Goal: Transaction & Acquisition: Purchase product/service

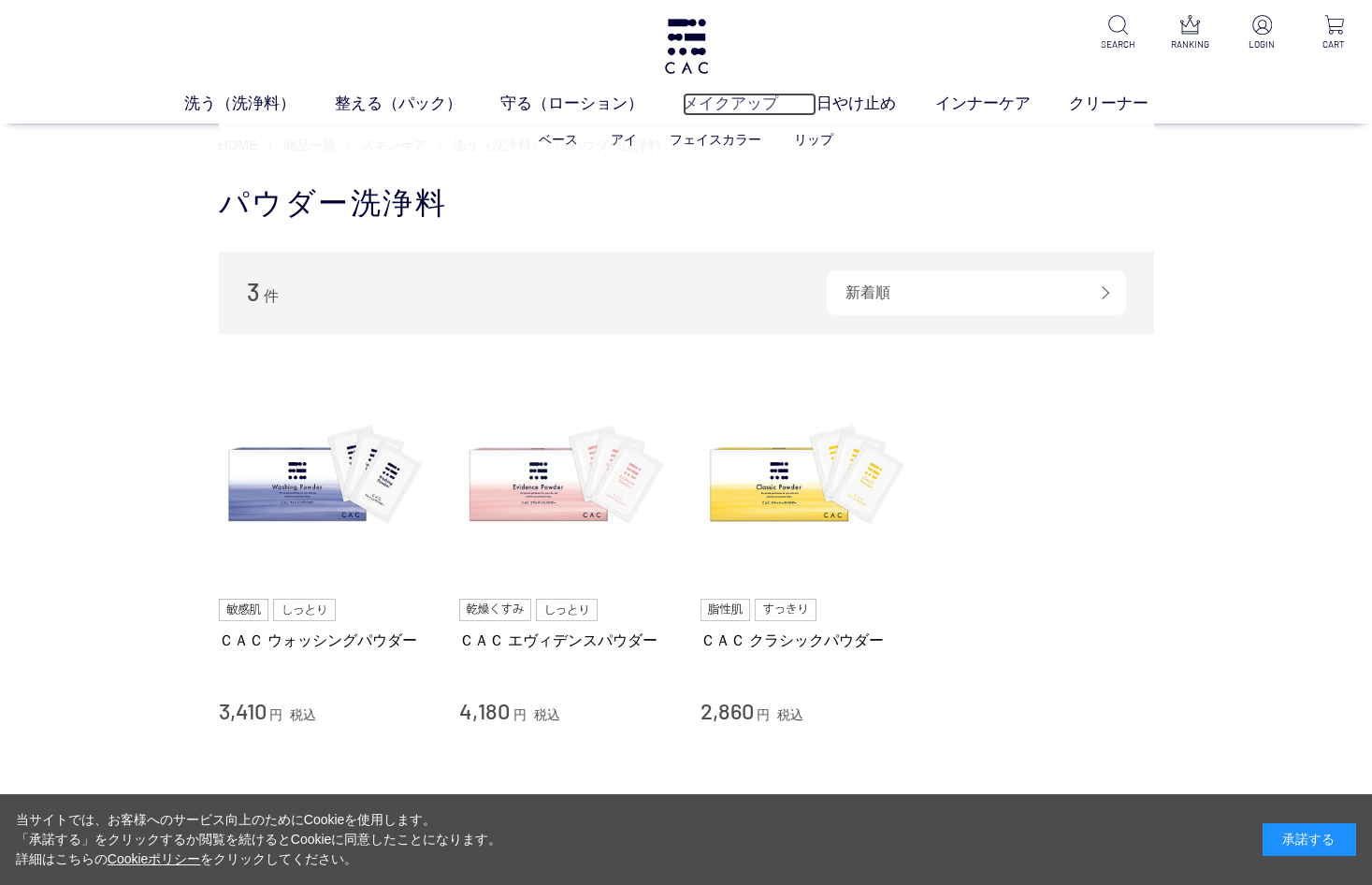
click at [714, 100] on link "メイクアップ" at bounding box center [750, 104] width 134 height 23
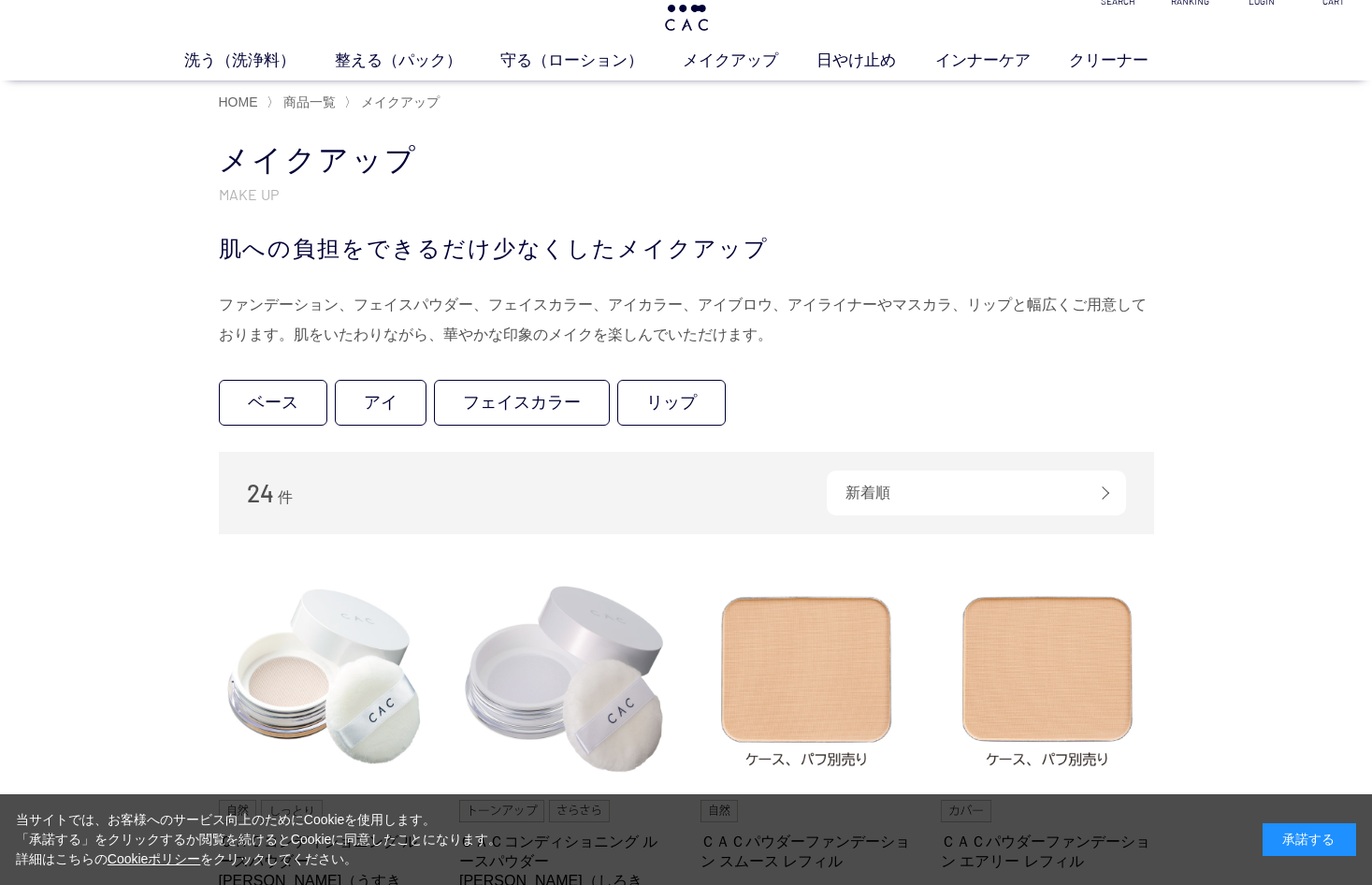
scroll to position [6, 0]
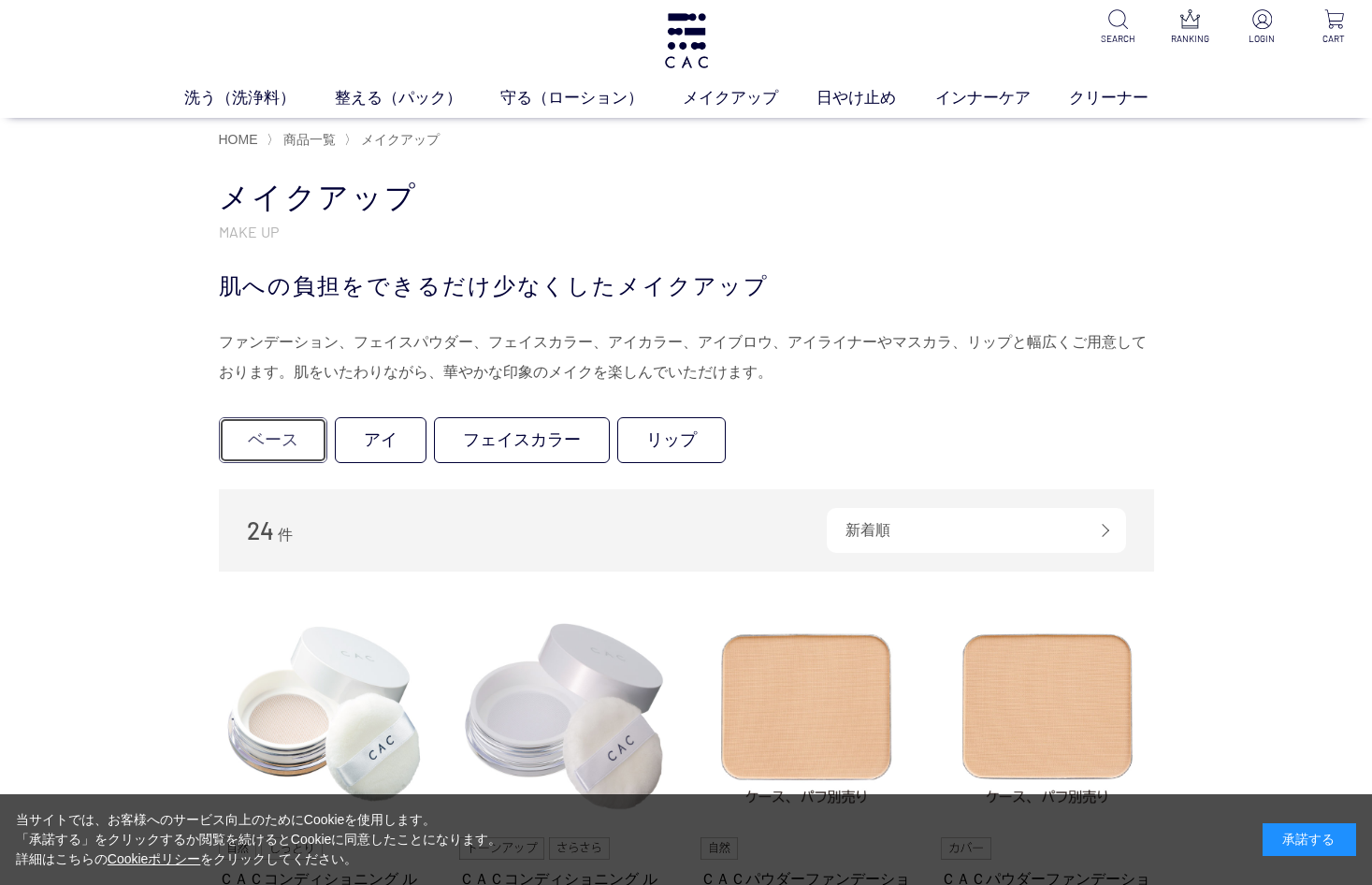
click at [276, 440] on link "ベース" at bounding box center [273, 441] width 109 height 46
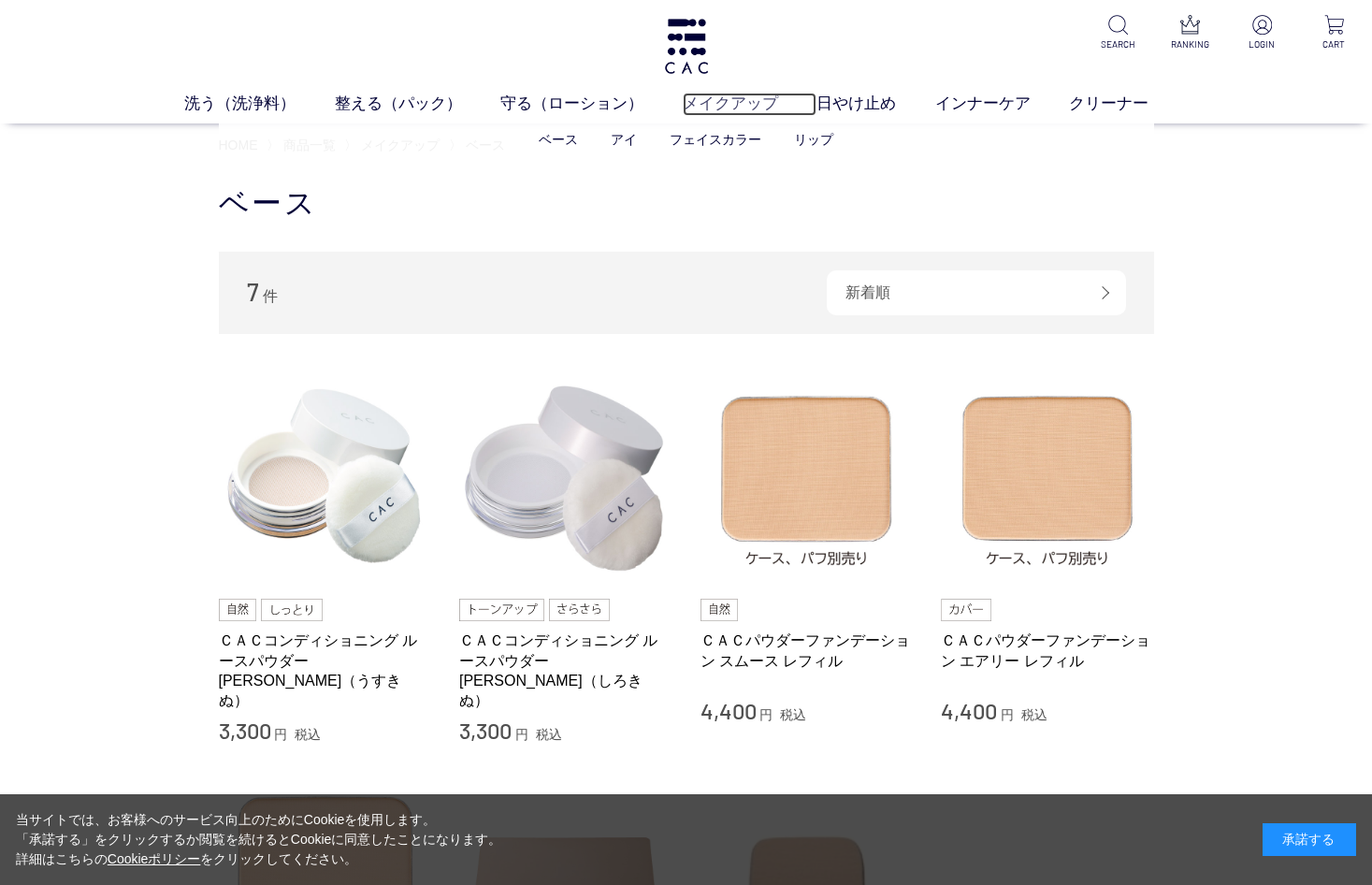
click at [764, 101] on link "メイクアップ" at bounding box center [750, 104] width 134 height 23
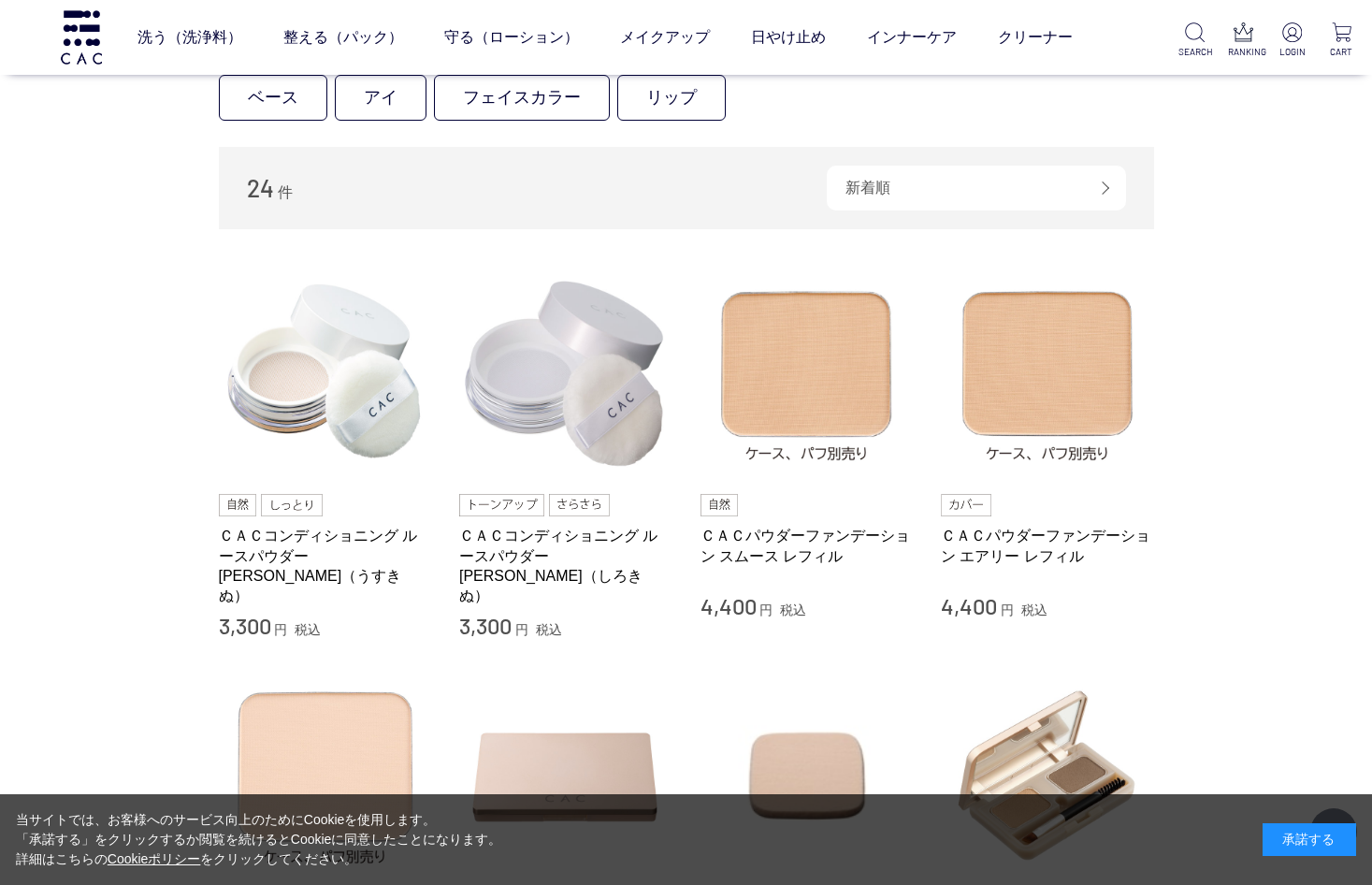
scroll to position [215, 0]
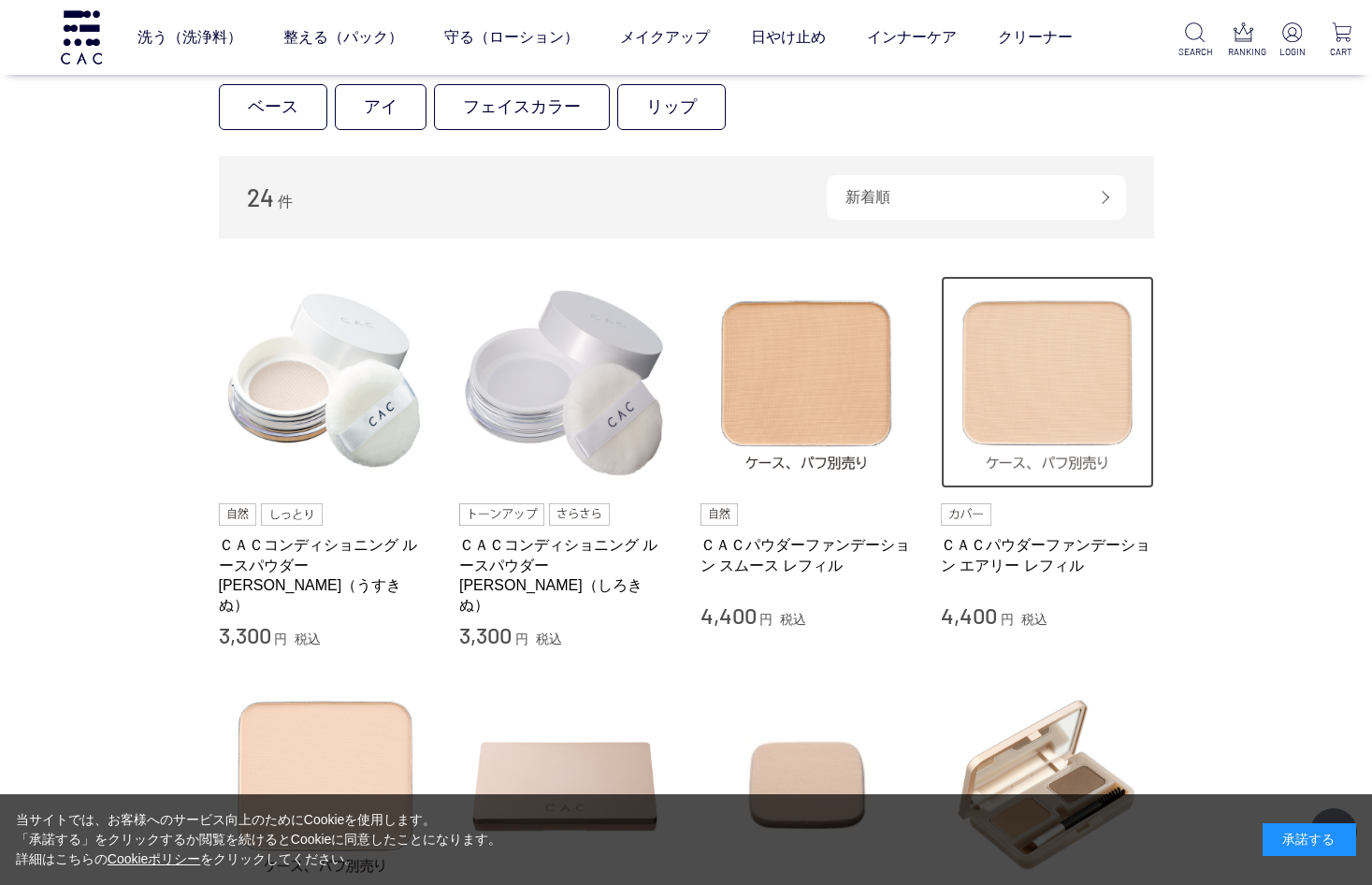
click at [1079, 383] on img at bounding box center [1047, 383] width 214 height 214
click at [1079, 382] on img at bounding box center [1047, 383] width 214 height 214
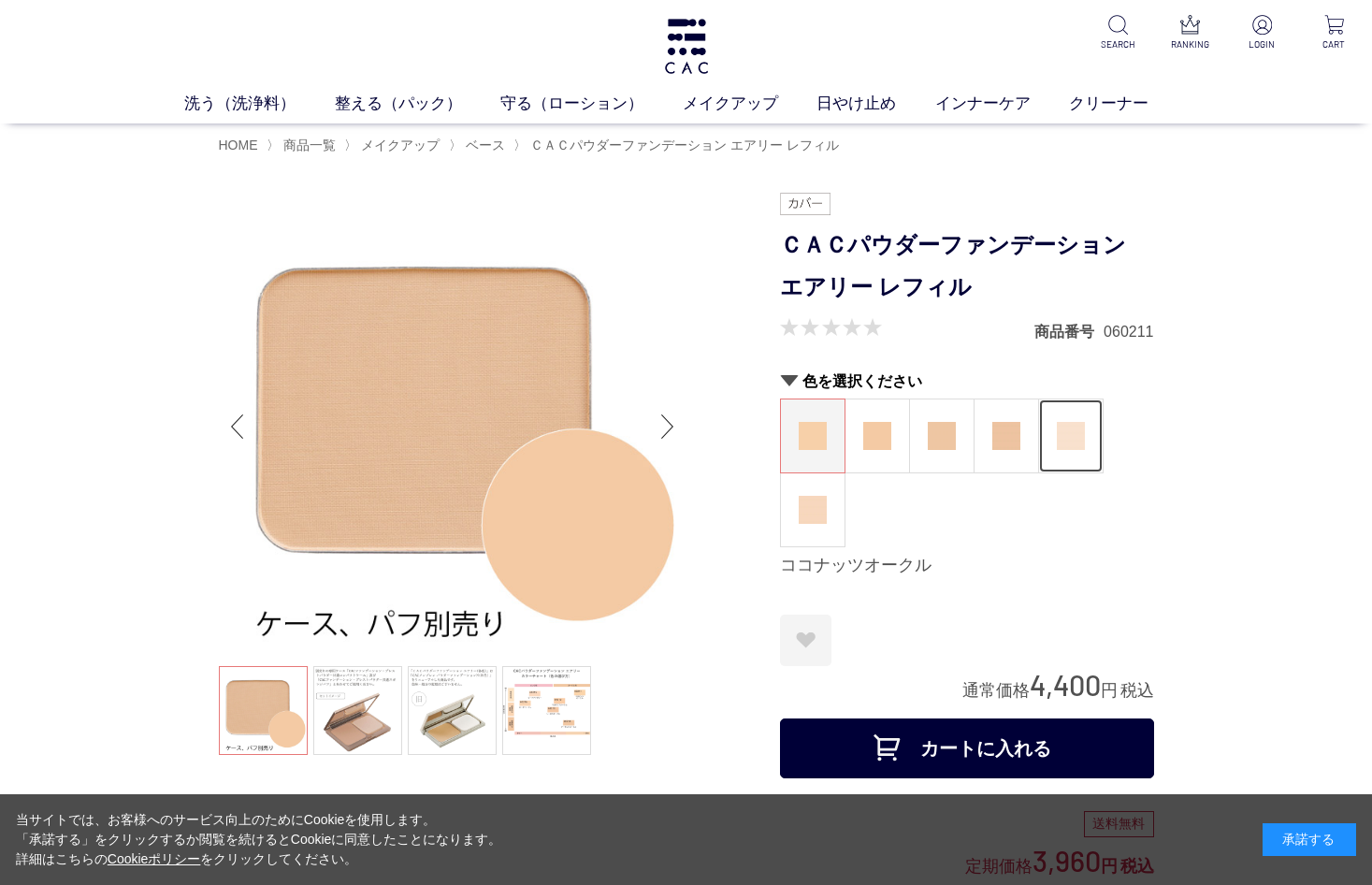
click at [1069, 437] on img at bounding box center [1070, 436] width 28 height 28
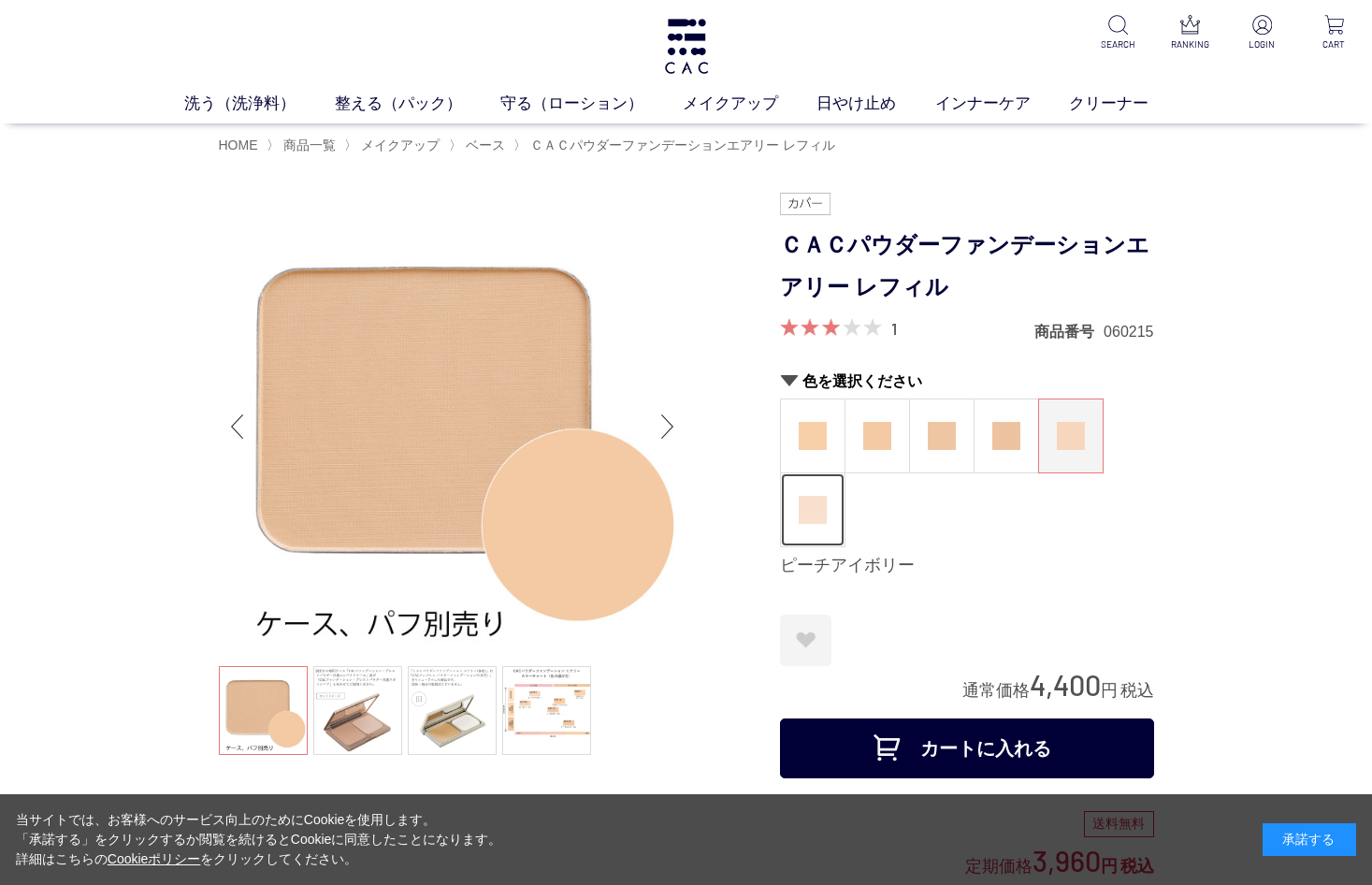
click at [825, 512] on img at bounding box center [813, 509] width 28 height 28
click at [670, 420] on div "Next slide" at bounding box center [667, 427] width 37 height 75
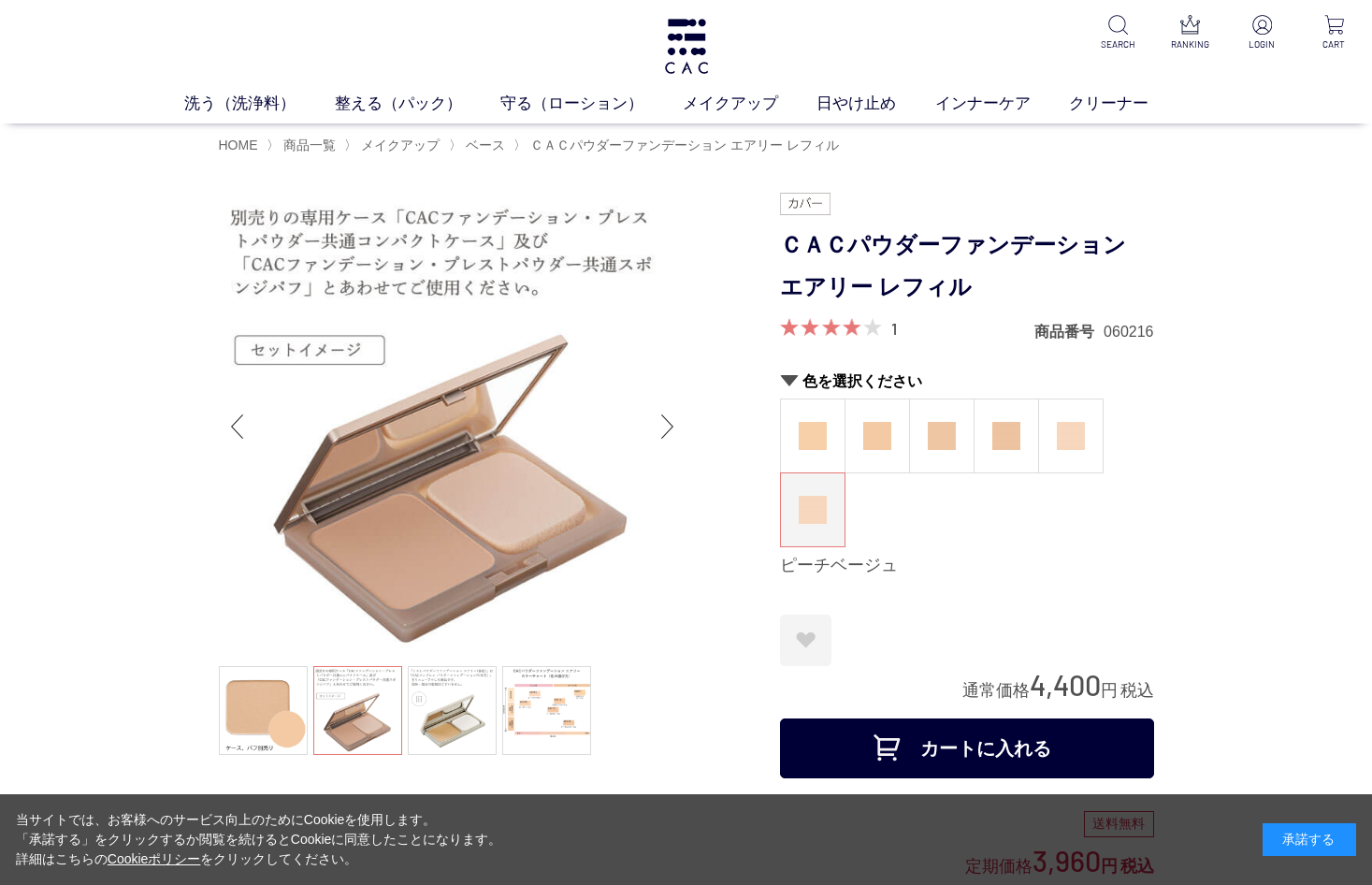
click at [671, 427] on div "Next slide" at bounding box center [667, 427] width 37 height 75
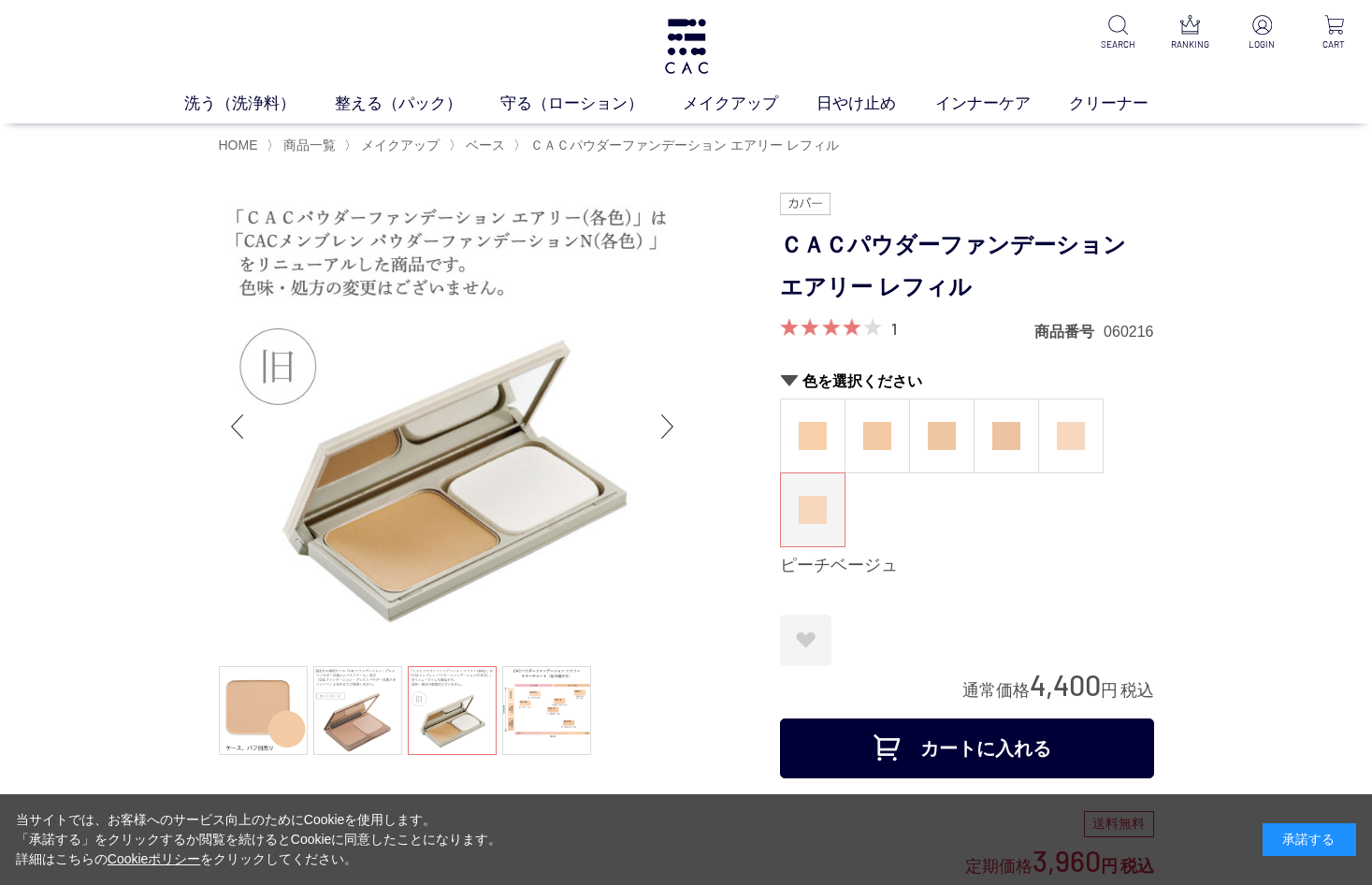
click at [671, 427] on div "Next slide" at bounding box center [667, 427] width 37 height 75
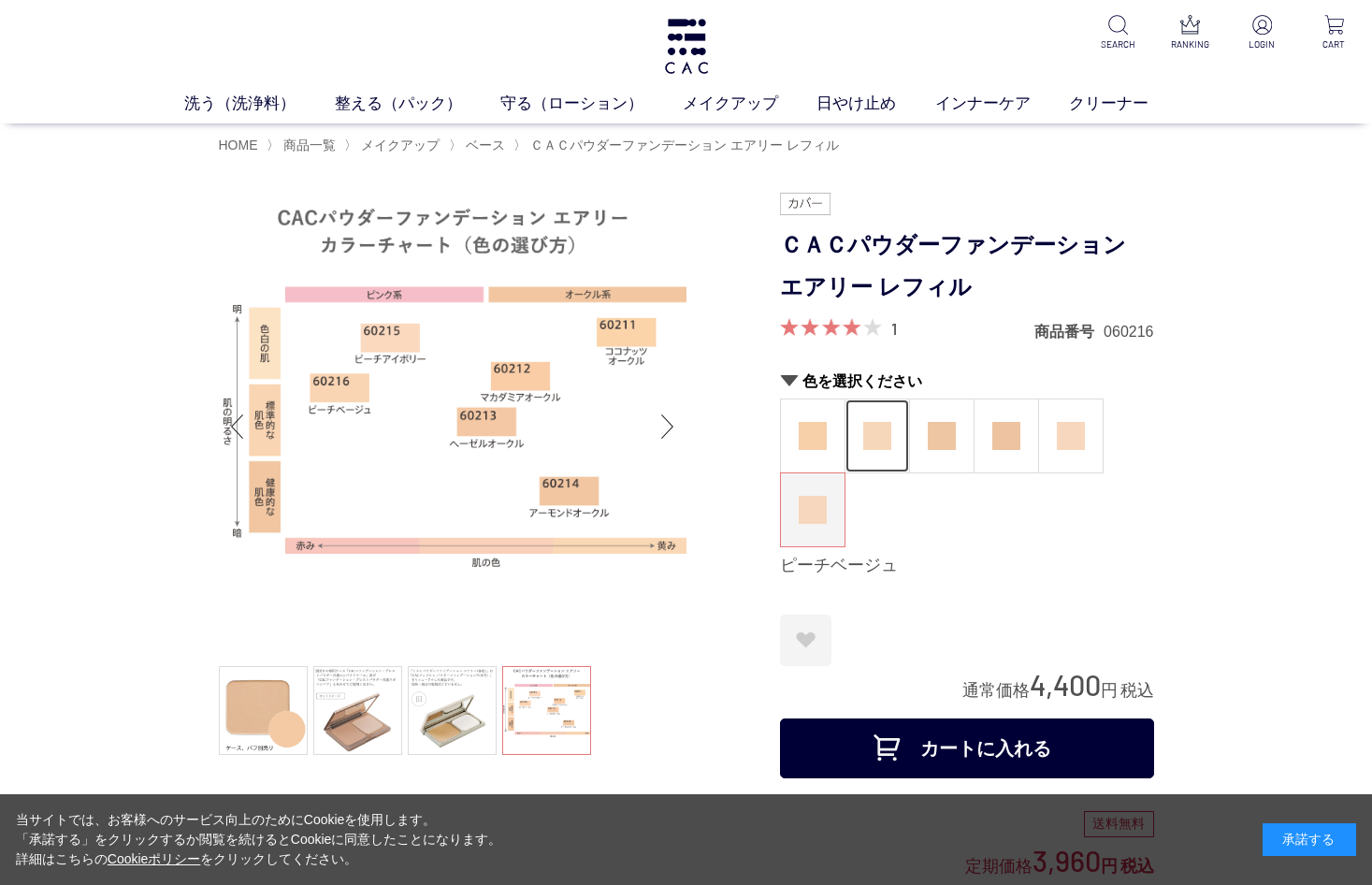
click at [863, 429] on img at bounding box center [877, 436] width 28 height 28
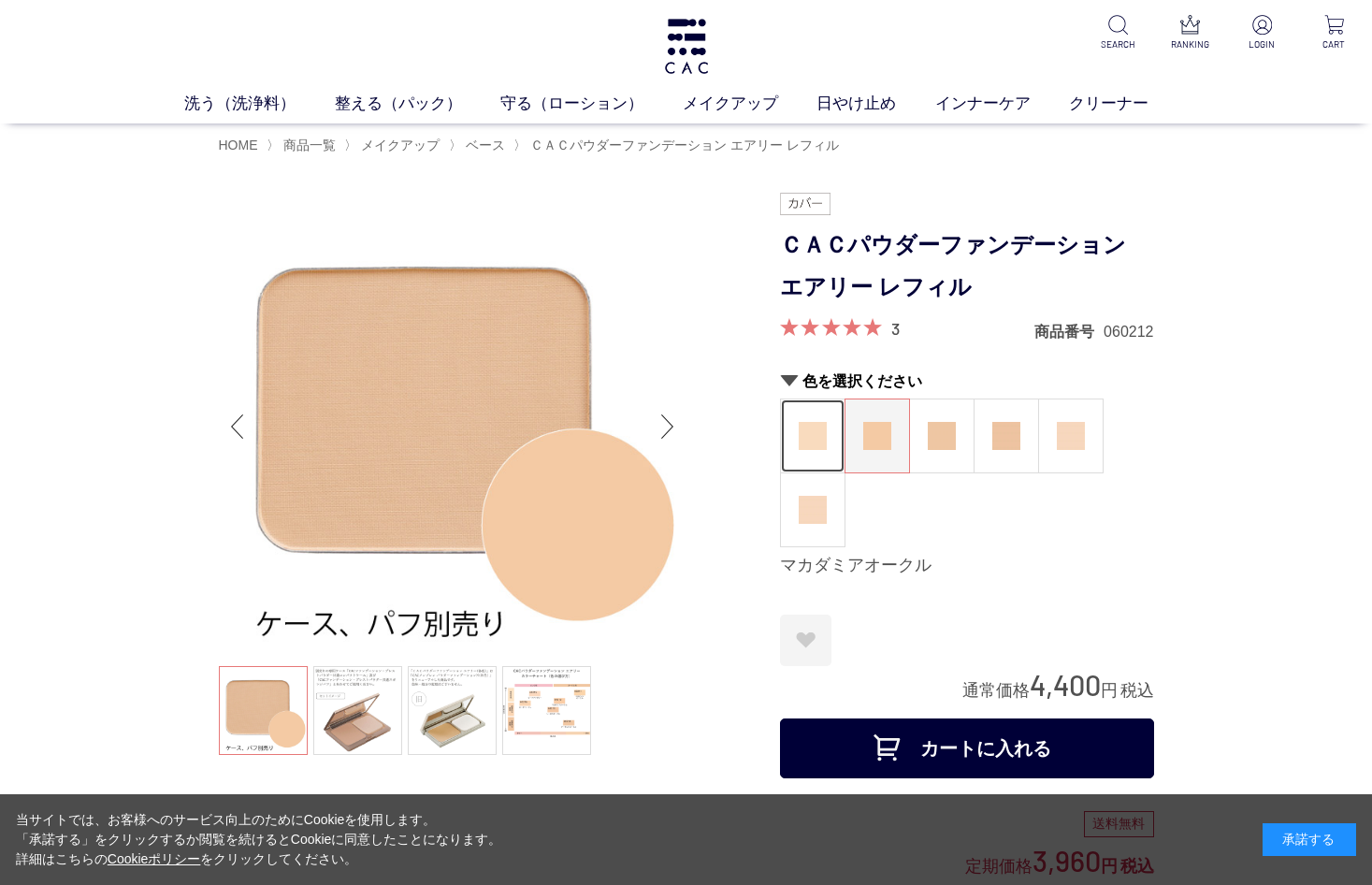
click at [795, 415] on figure at bounding box center [813, 436] width 64 height 73
click at [670, 427] on div "Next slide" at bounding box center [667, 427] width 37 height 75
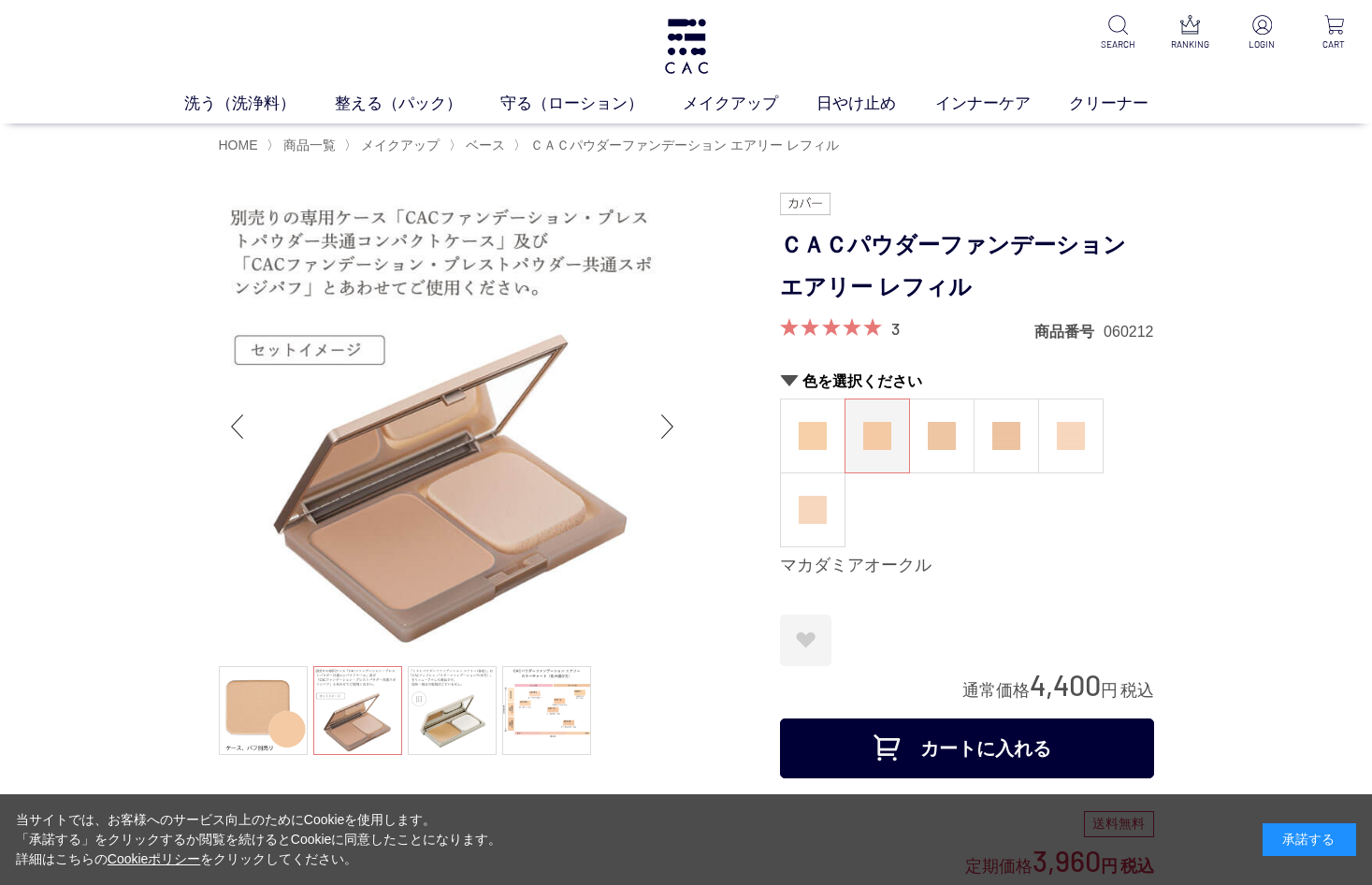
click at [670, 420] on div "Next slide" at bounding box center [667, 427] width 37 height 75
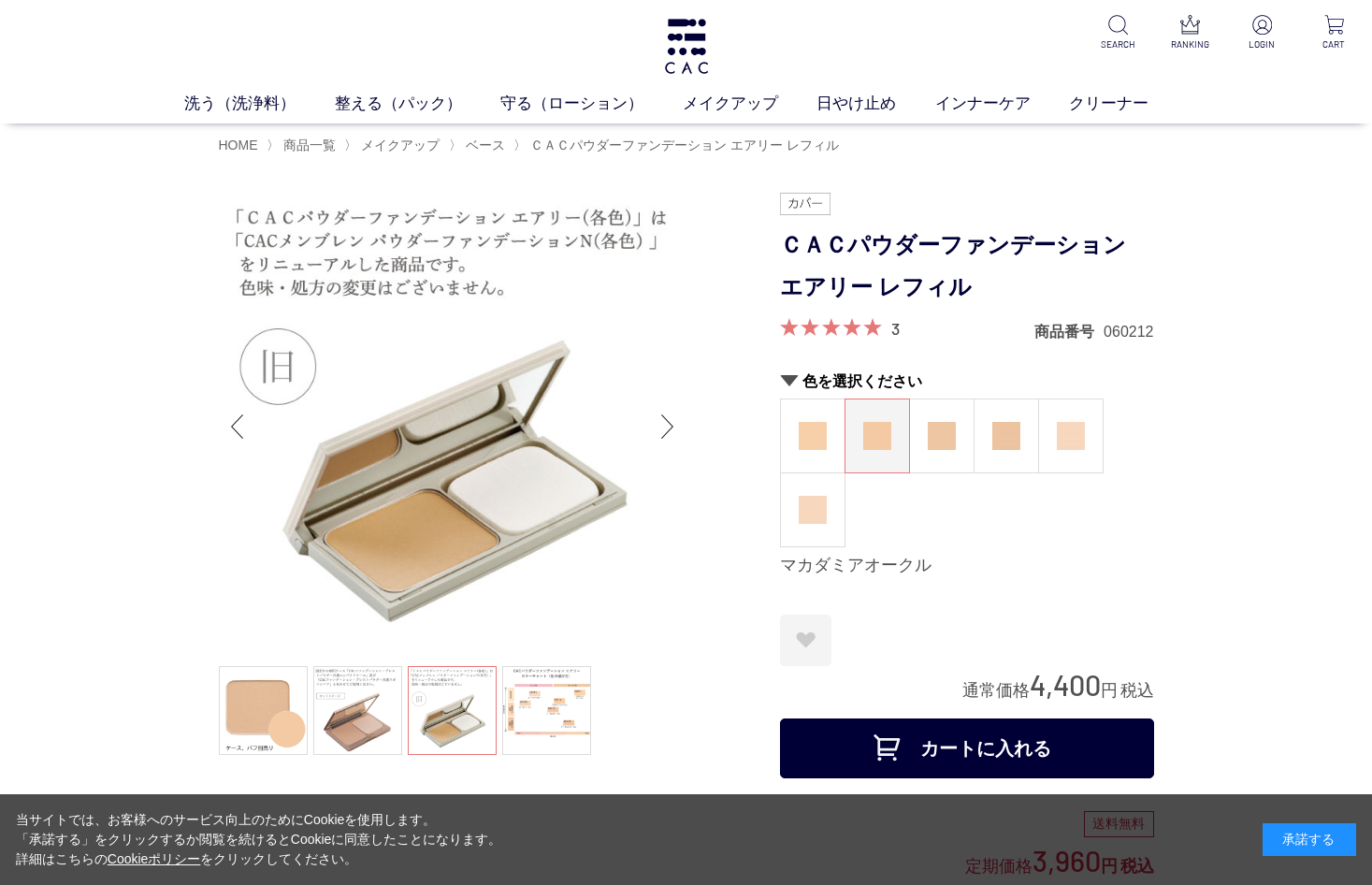
click at [670, 420] on div "Next slide" at bounding box center [667, 427] width 37 height 75
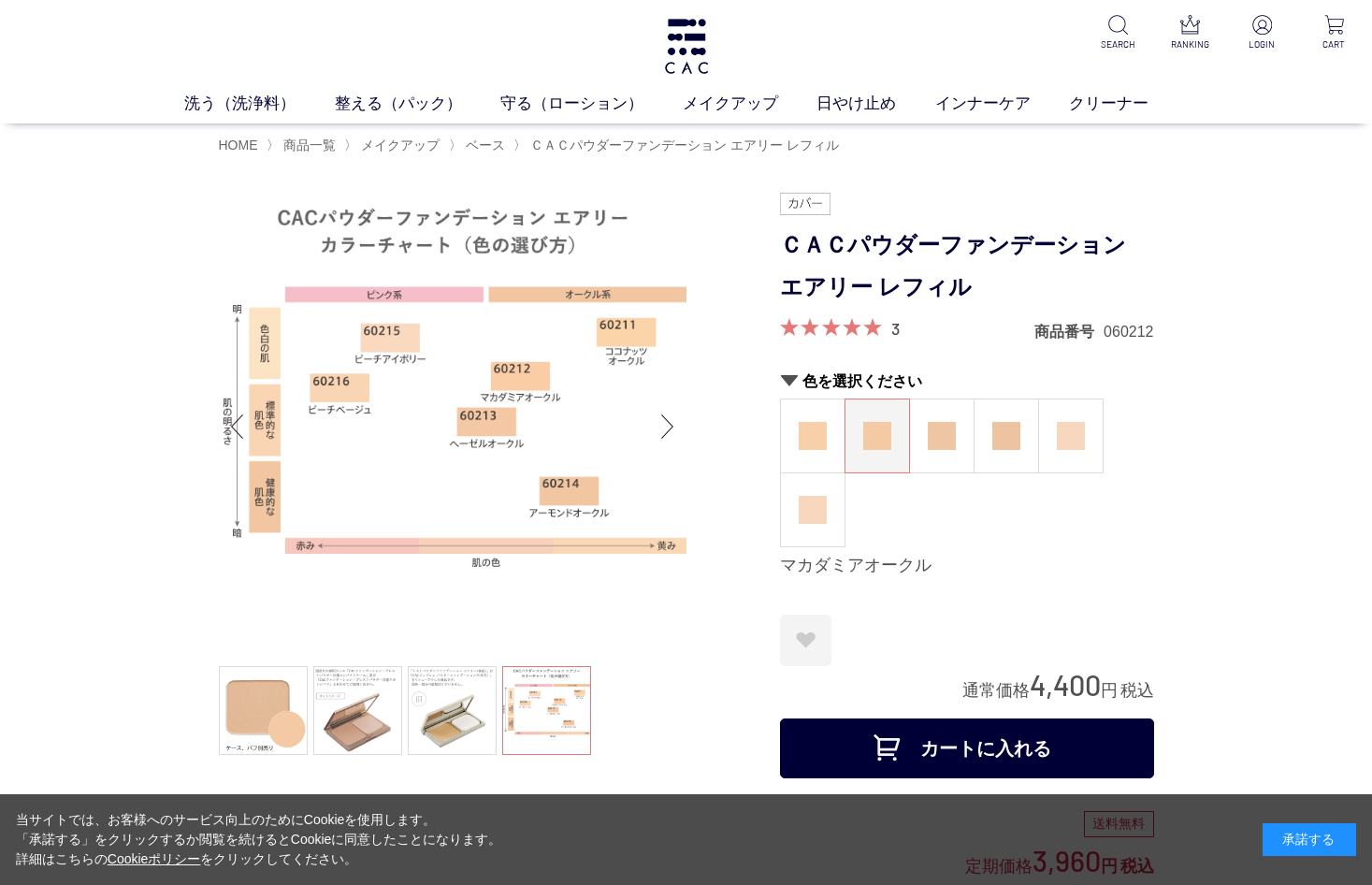
click at [670, 420] on div "Next slide" at bounding box center [667, 427] width 37 height 75
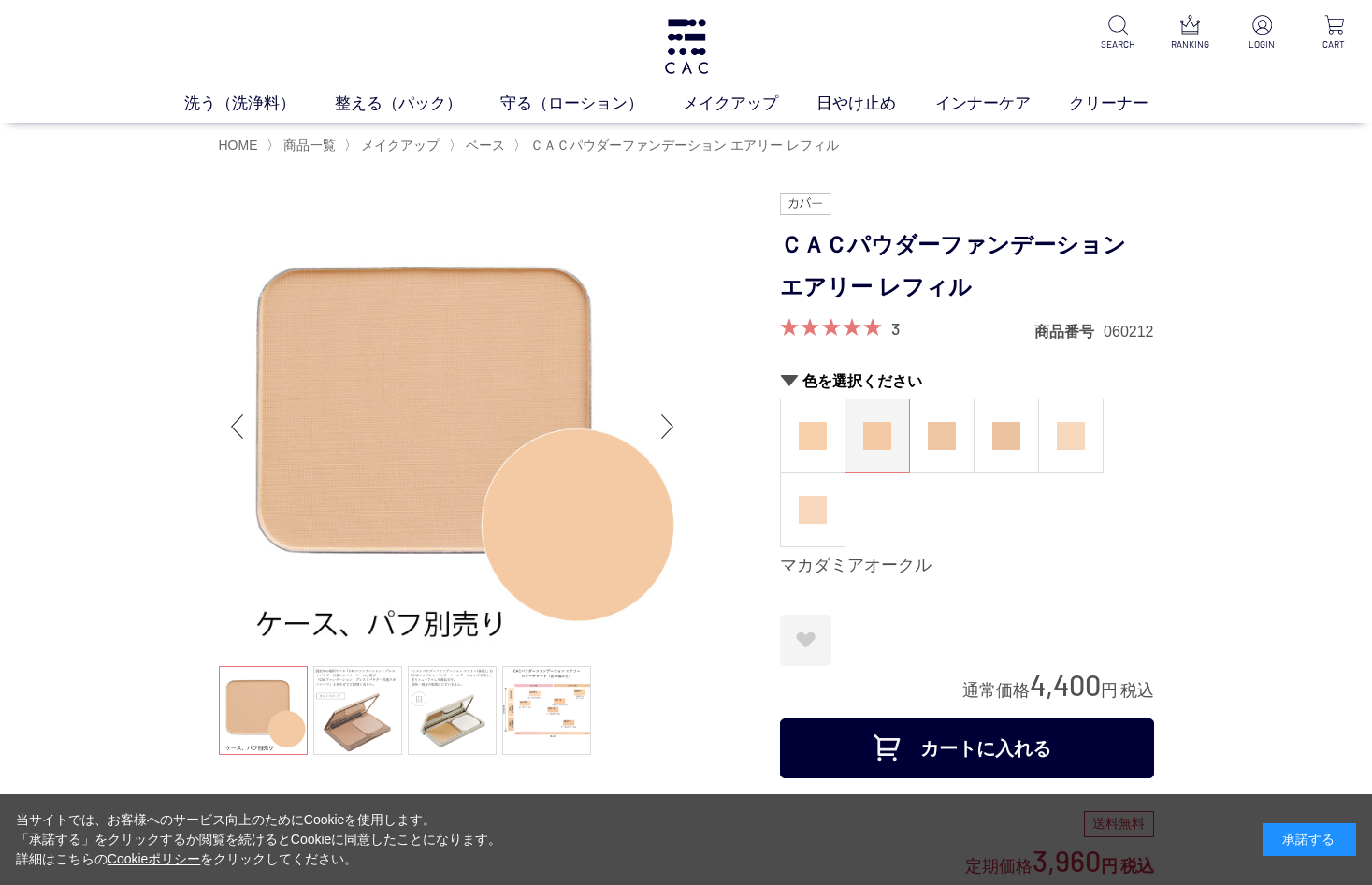
click at [670, 420] on div "Next slide" at bounding box center [667, 427] width 37 height 75
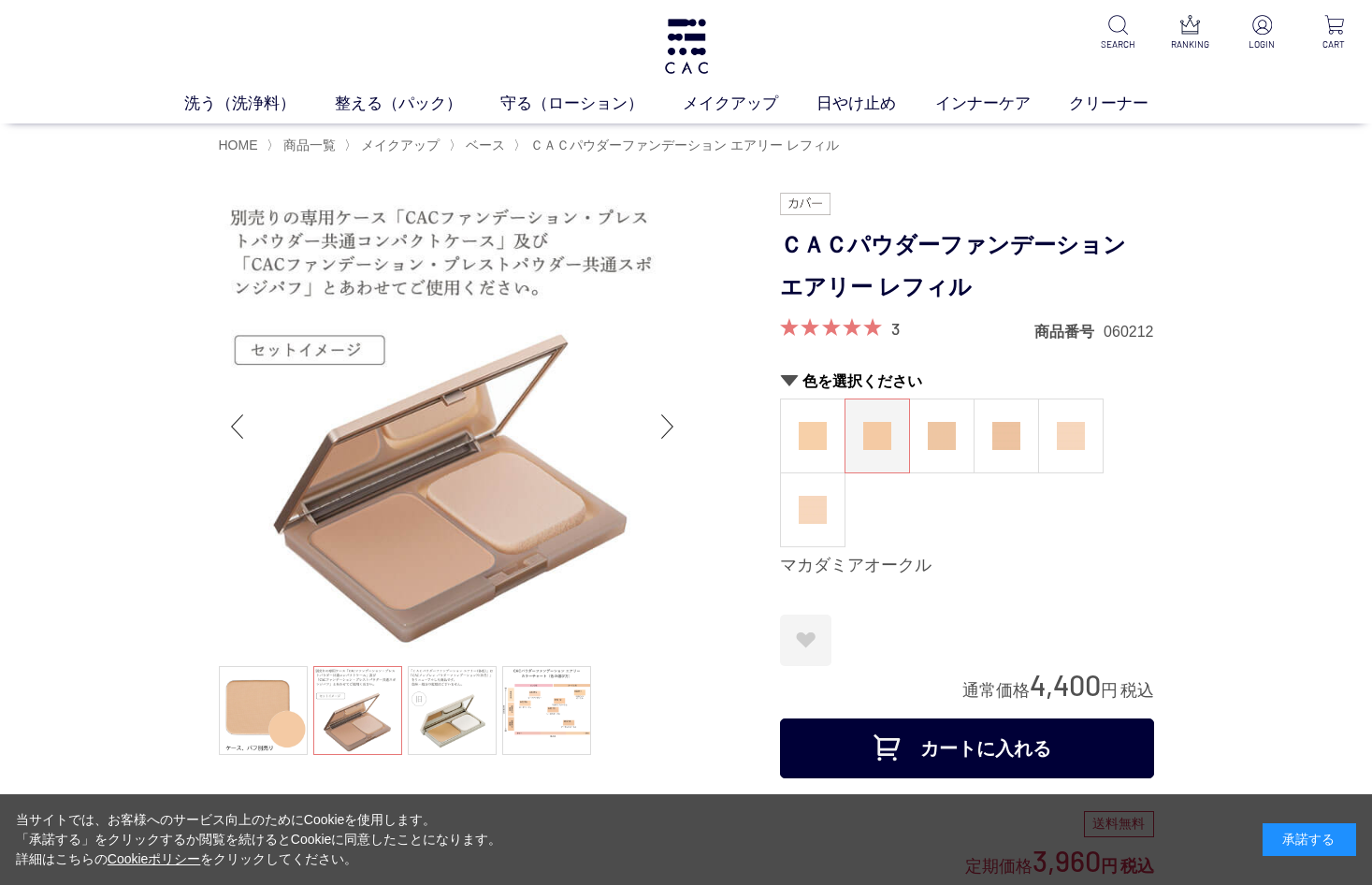
click at [670, 420] on div "Next slide" at bounding box center [667, 427] width 37 height 75
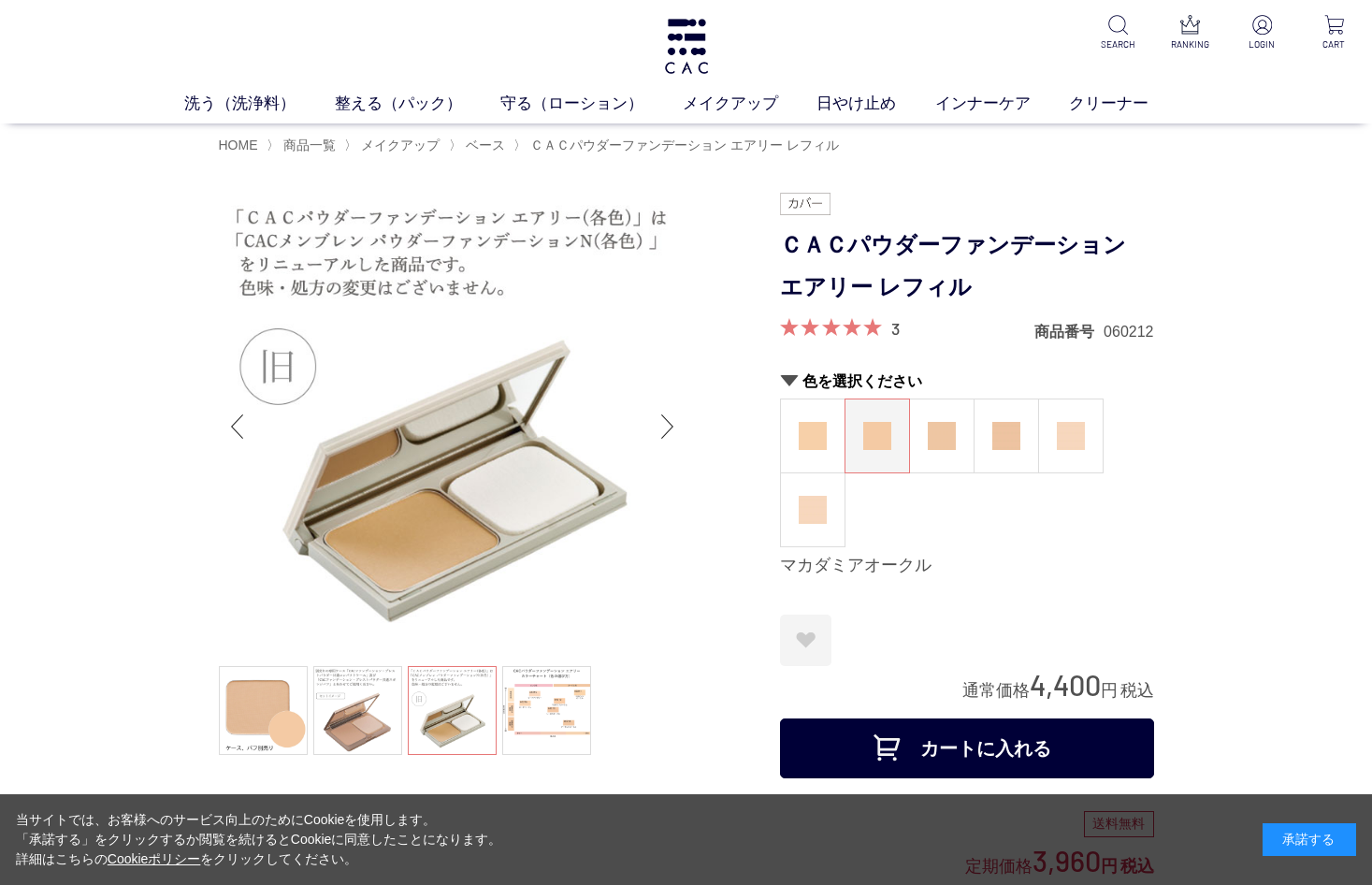
click at [670, 419] on div "Next slide" at bounding box center [667, 427] width 37 height 75
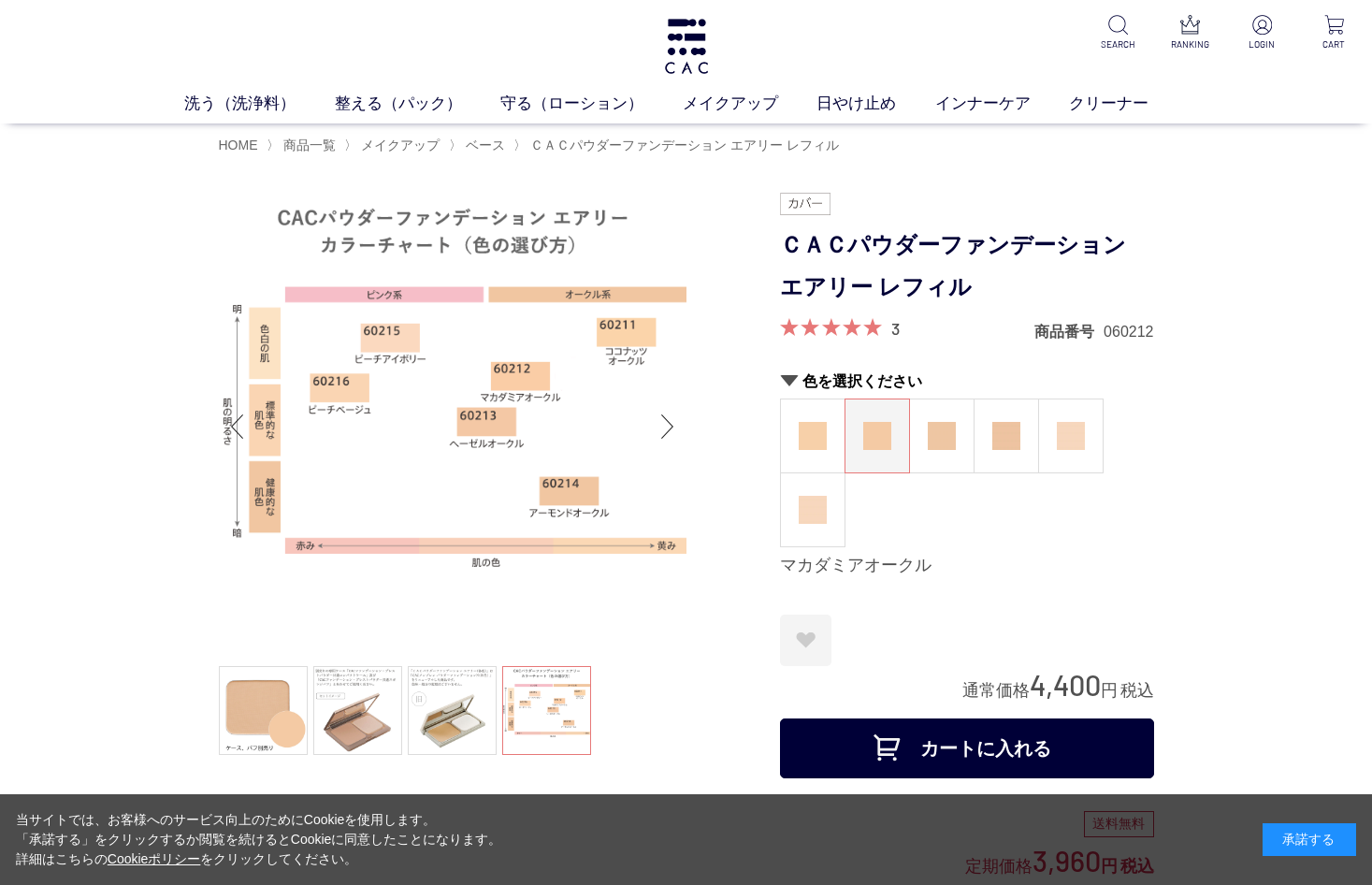
scroll to position [22, 0]
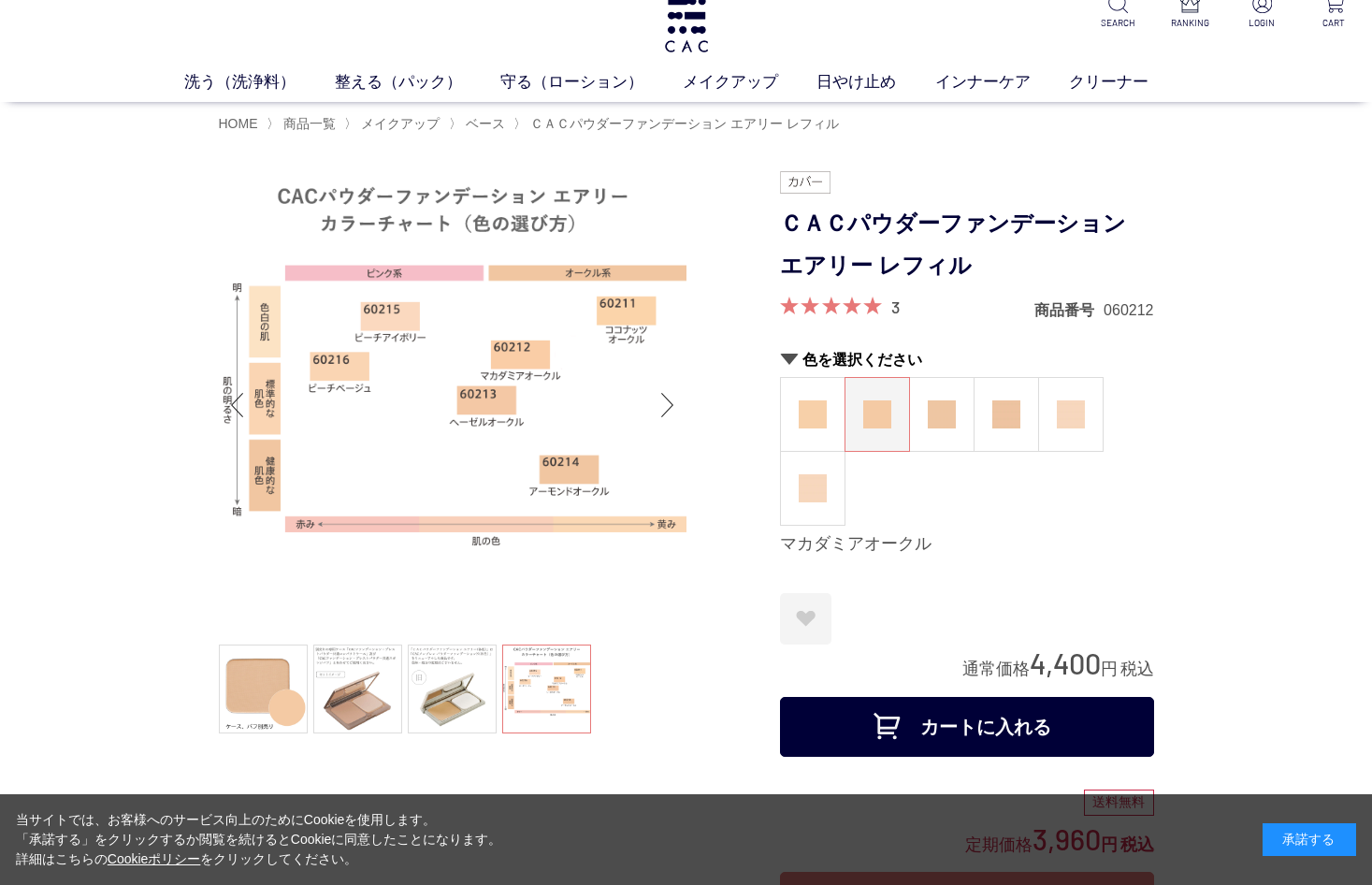
click at [827, 311] on span at bounding box center [831, 306] width 102 height 18
click at [883, 302] on div "3" at bounding box center [840, 308] width 120 height 22
click at [883, 301] on div "3" at bounding box center [840, 308] width 120 height 22
click at [847, 303] on span at bounding box center [831, 306] width 102 height 18
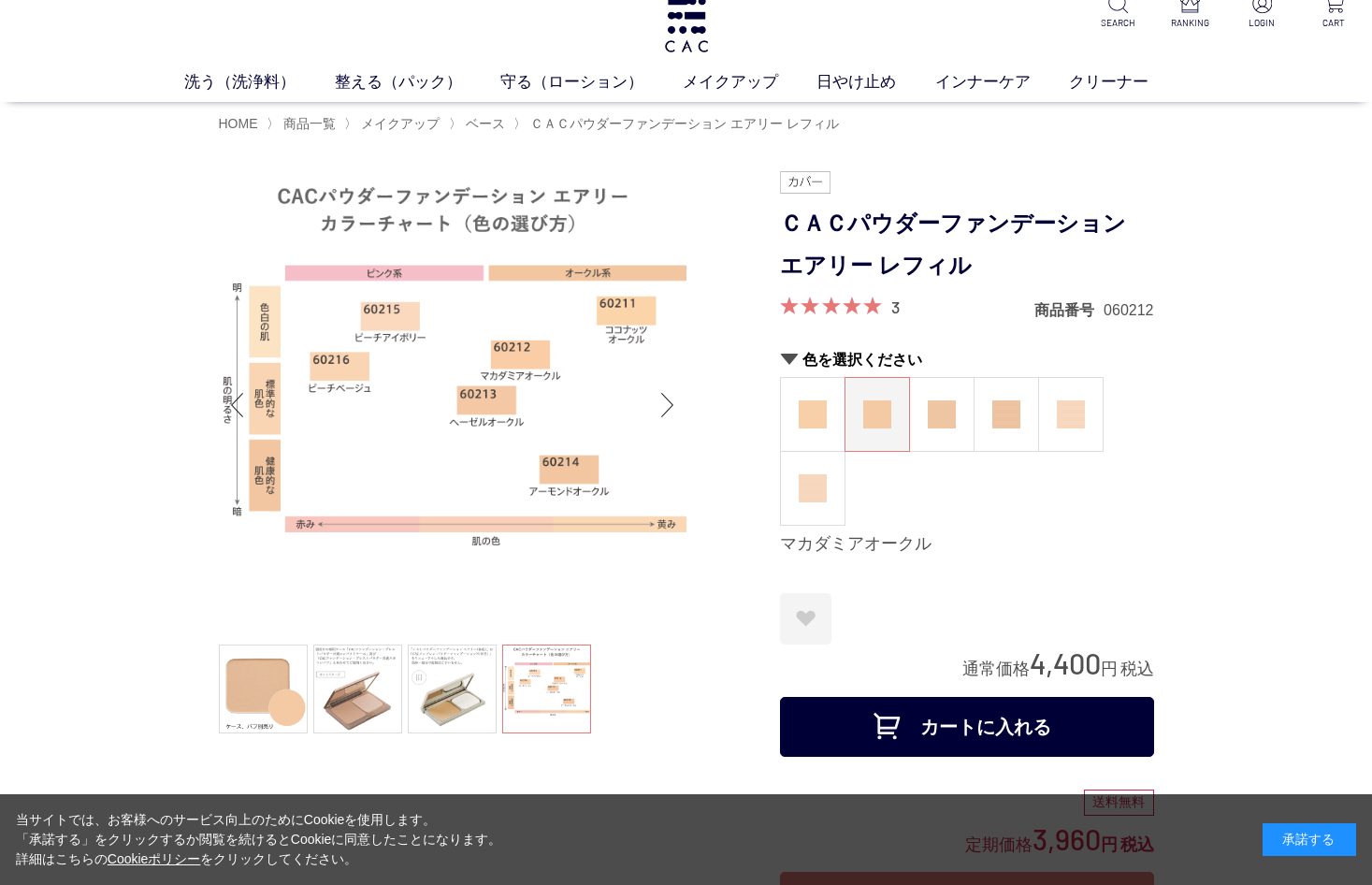
click at [847, 303] on span at bounding box center [831, 306] width 102 height 18
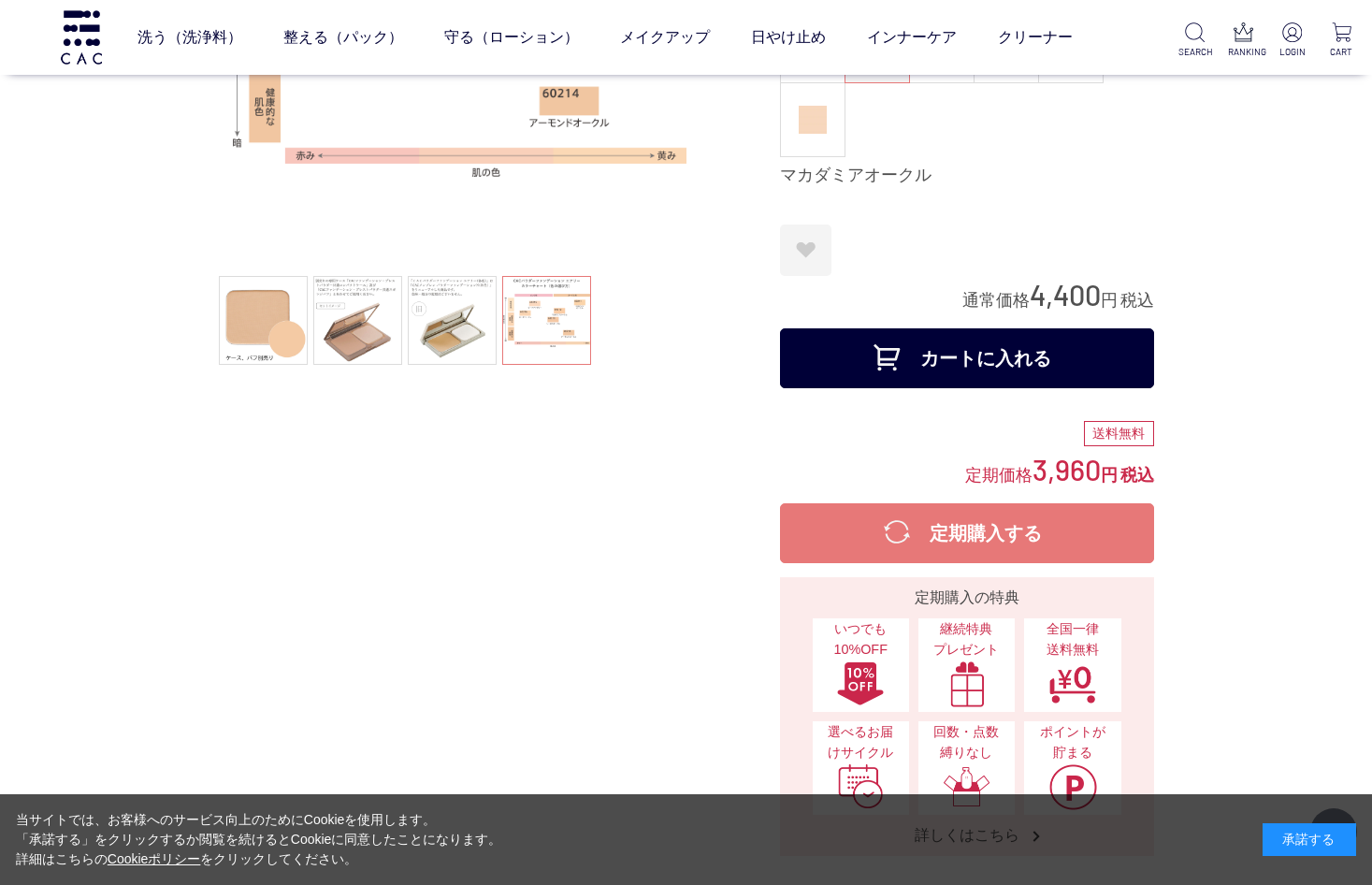
scroll to position [281, 0]
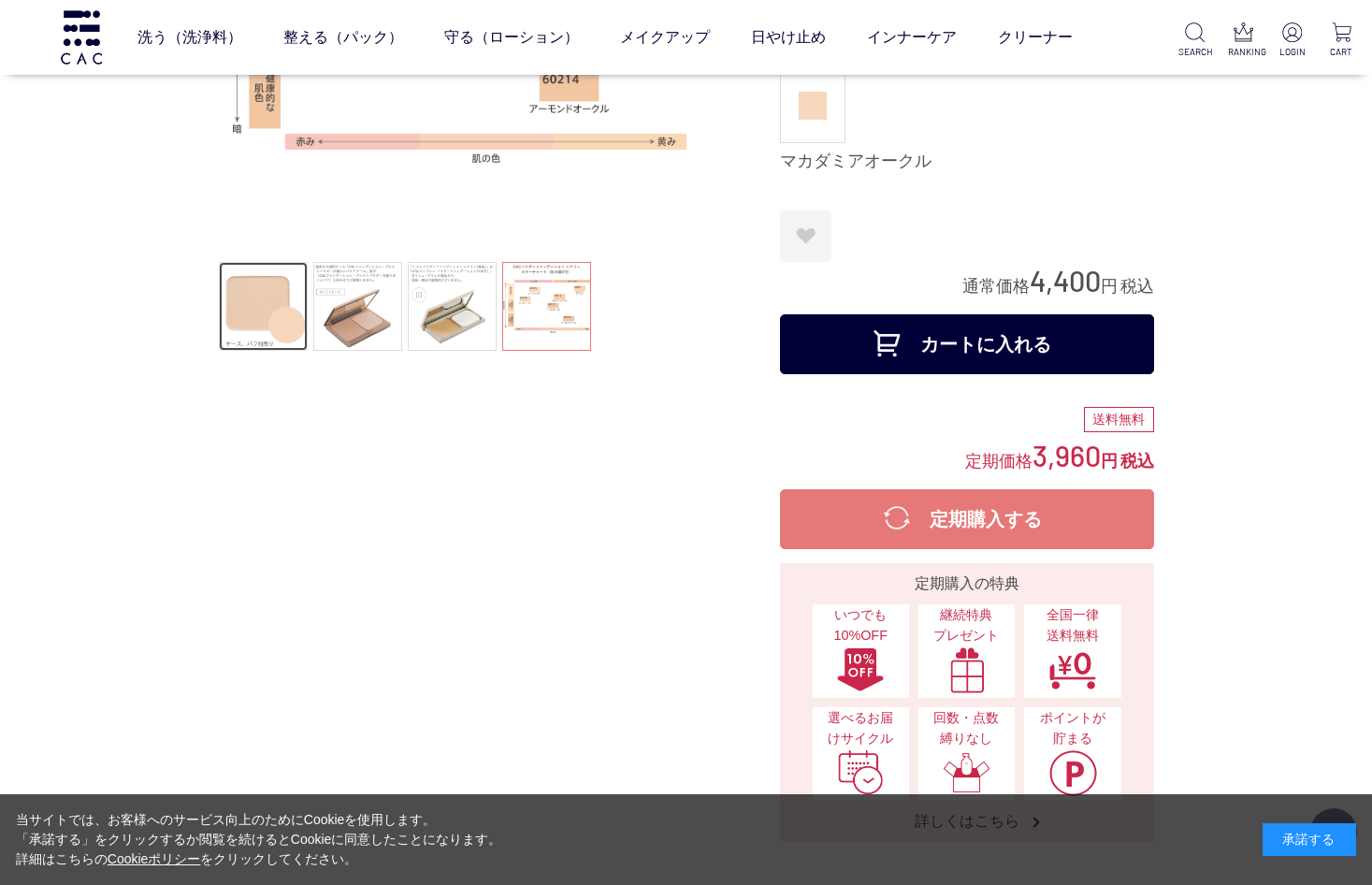
click at [279, 320] on link at bounding box center [263, 306] width 89 height 89
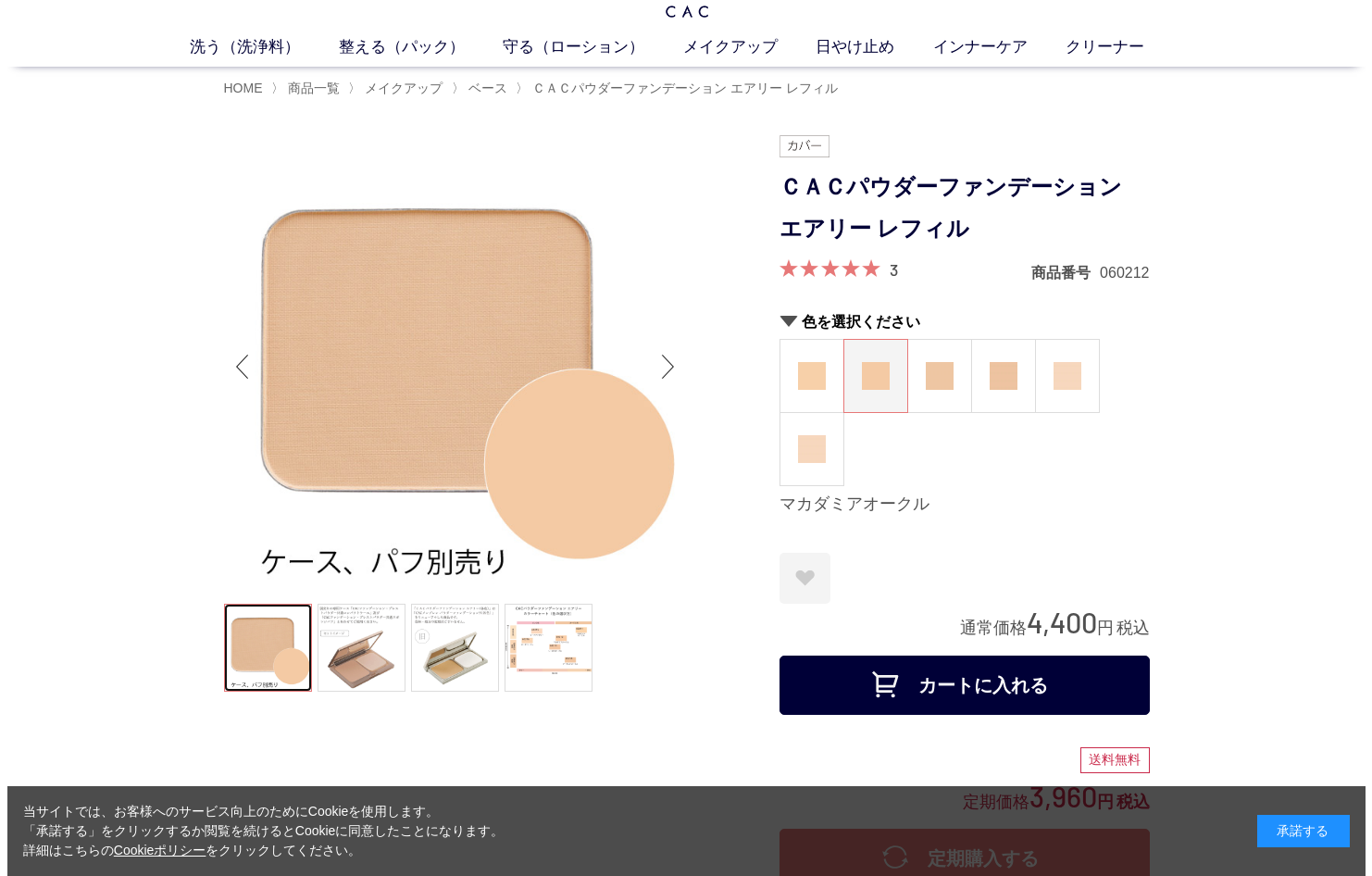
scroll to position [0, 0]
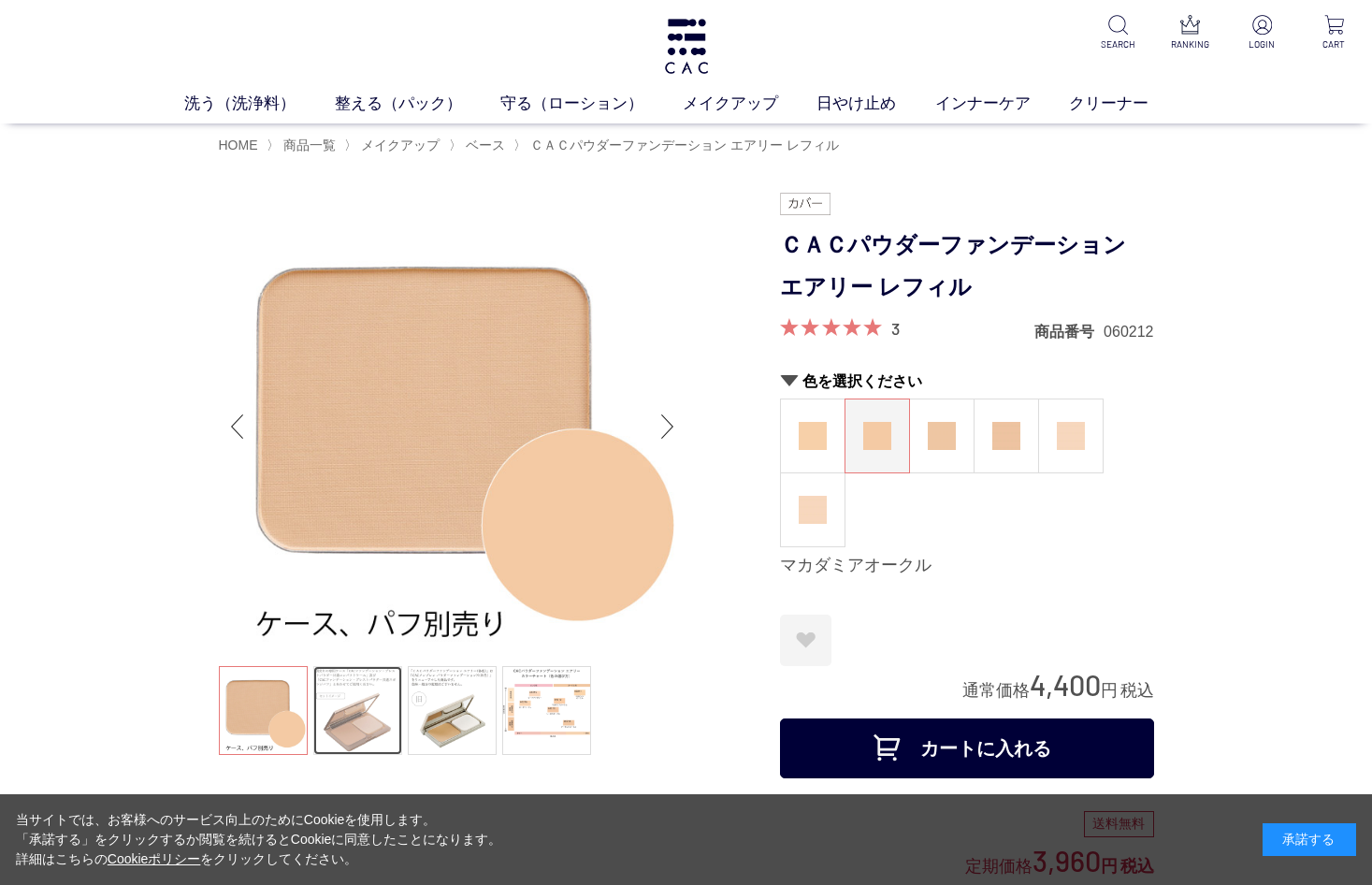
click at [343, 704] on link at bounding box center [357, 710] width 89 height 89
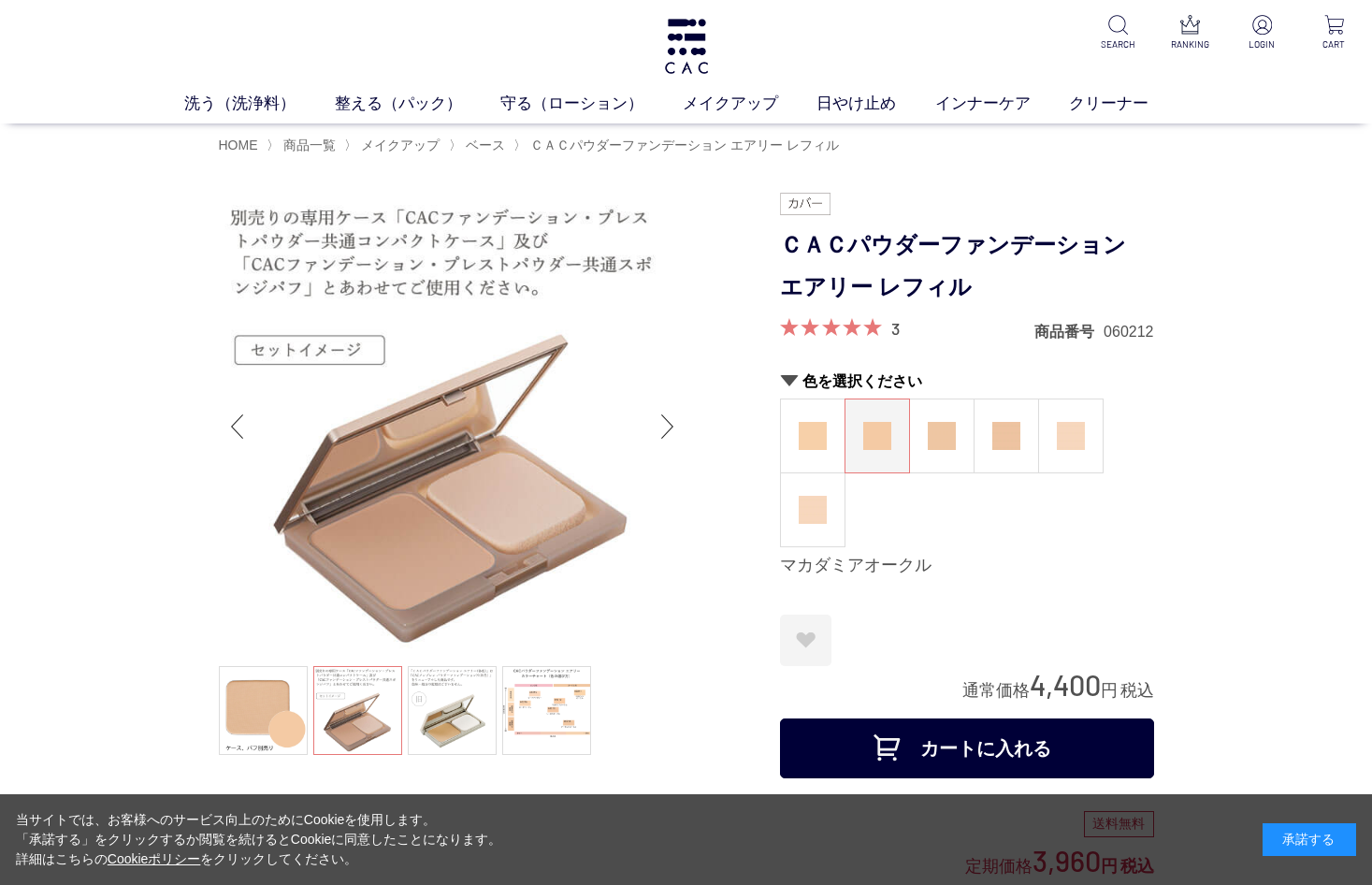
click at [343, 703] on ul at bounding box center [452, 713] width 467 height 94
click at [454, 726] on link at bounding box center [451, 710] width 89 height 89
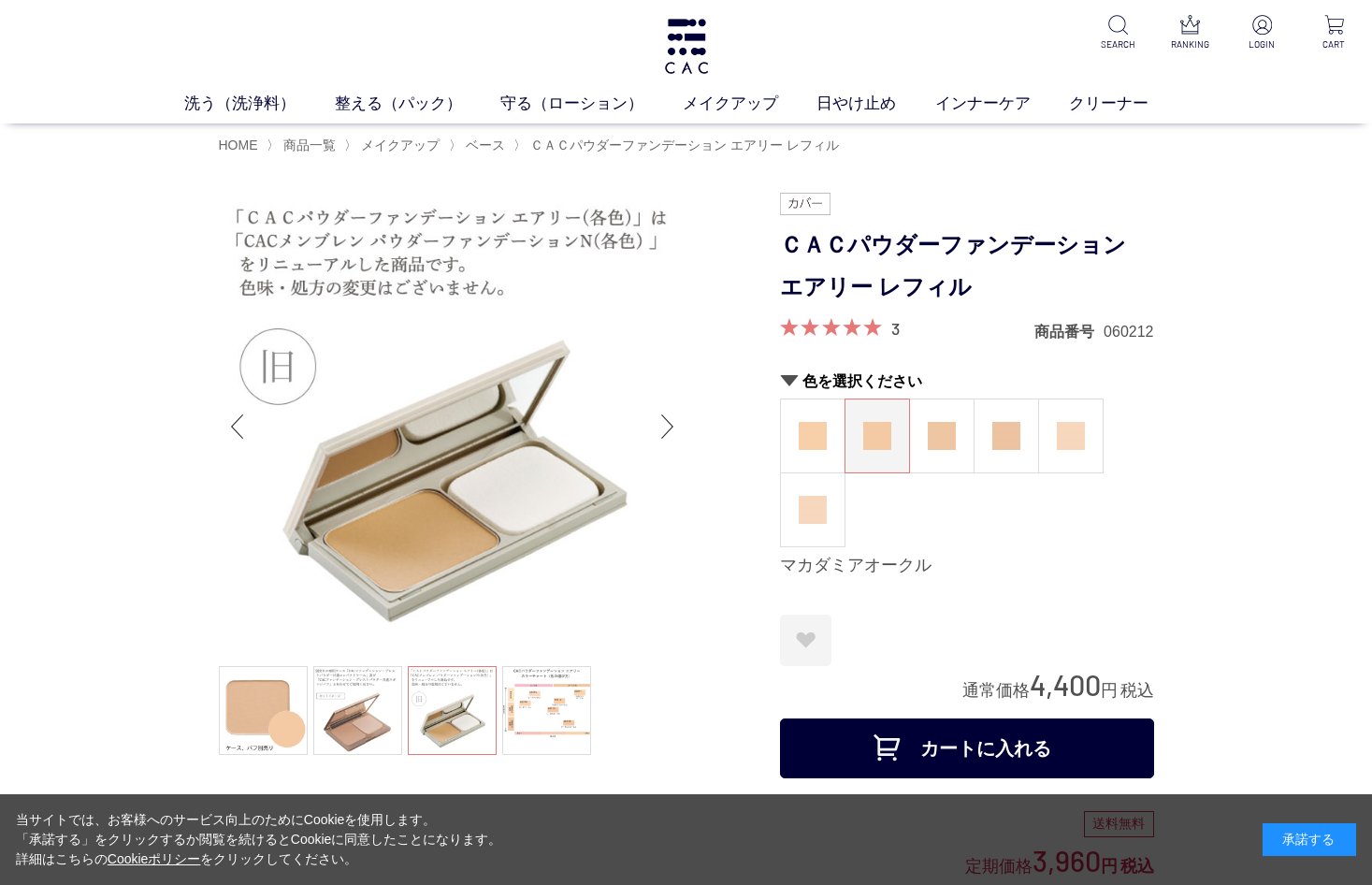
click at [453, 724] on ul at bounding box center [452, 713] width 467 height 94
click at [722, 109] on link "メイクアップ" at bounding box center [750, 104] width 134 height 23
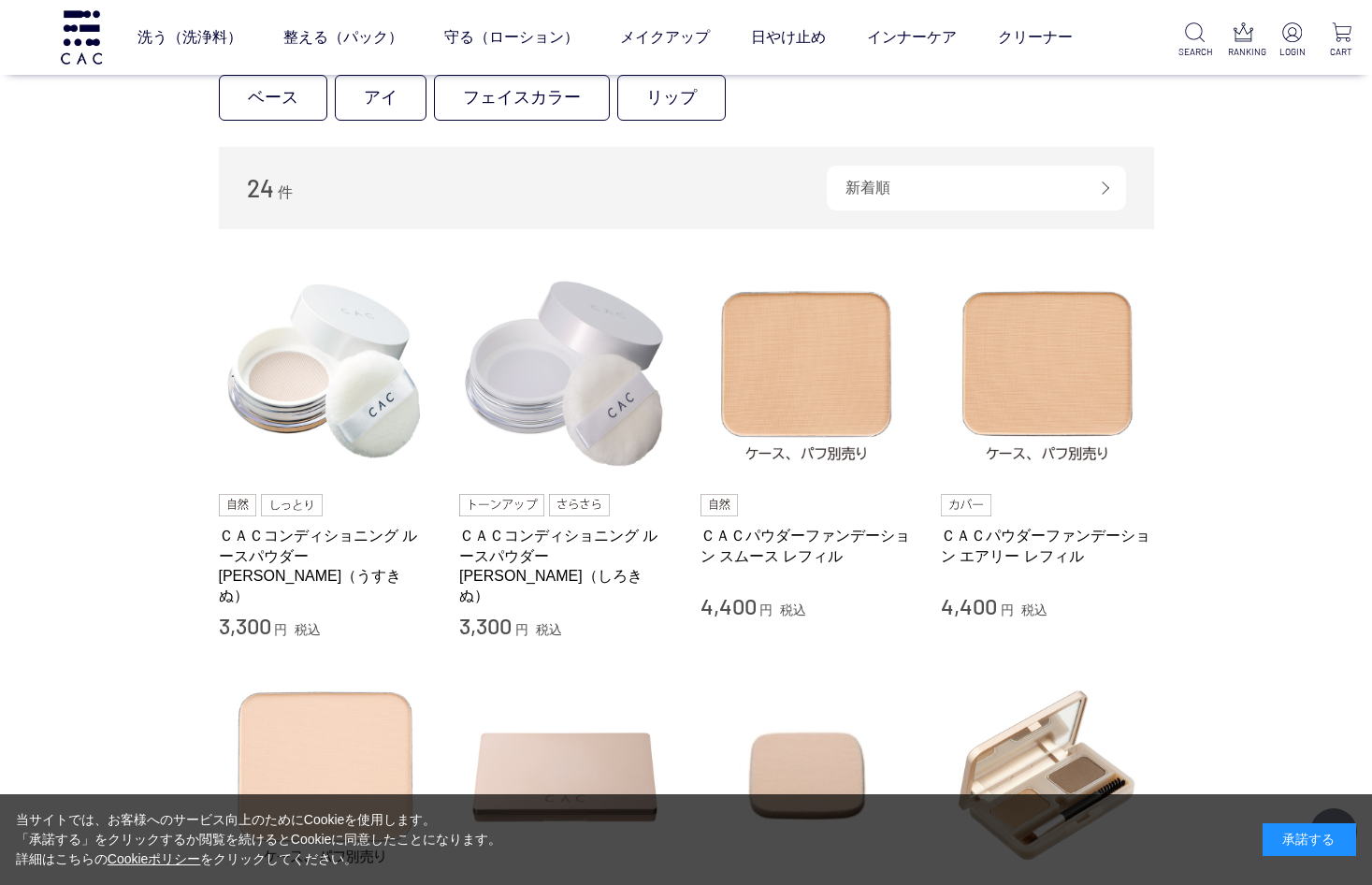
scroll to position [239, 0]
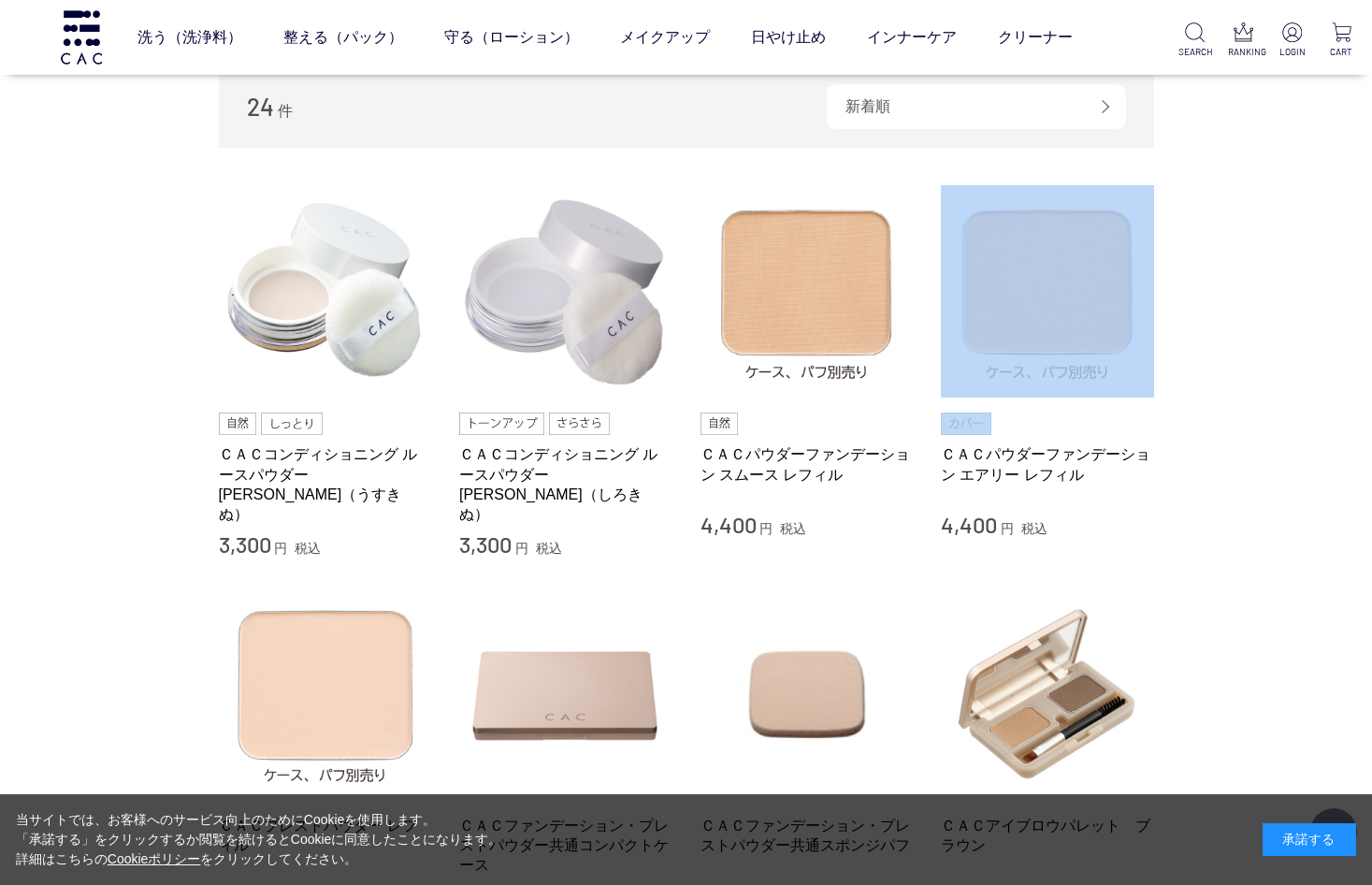
scroll to position [320, 0]
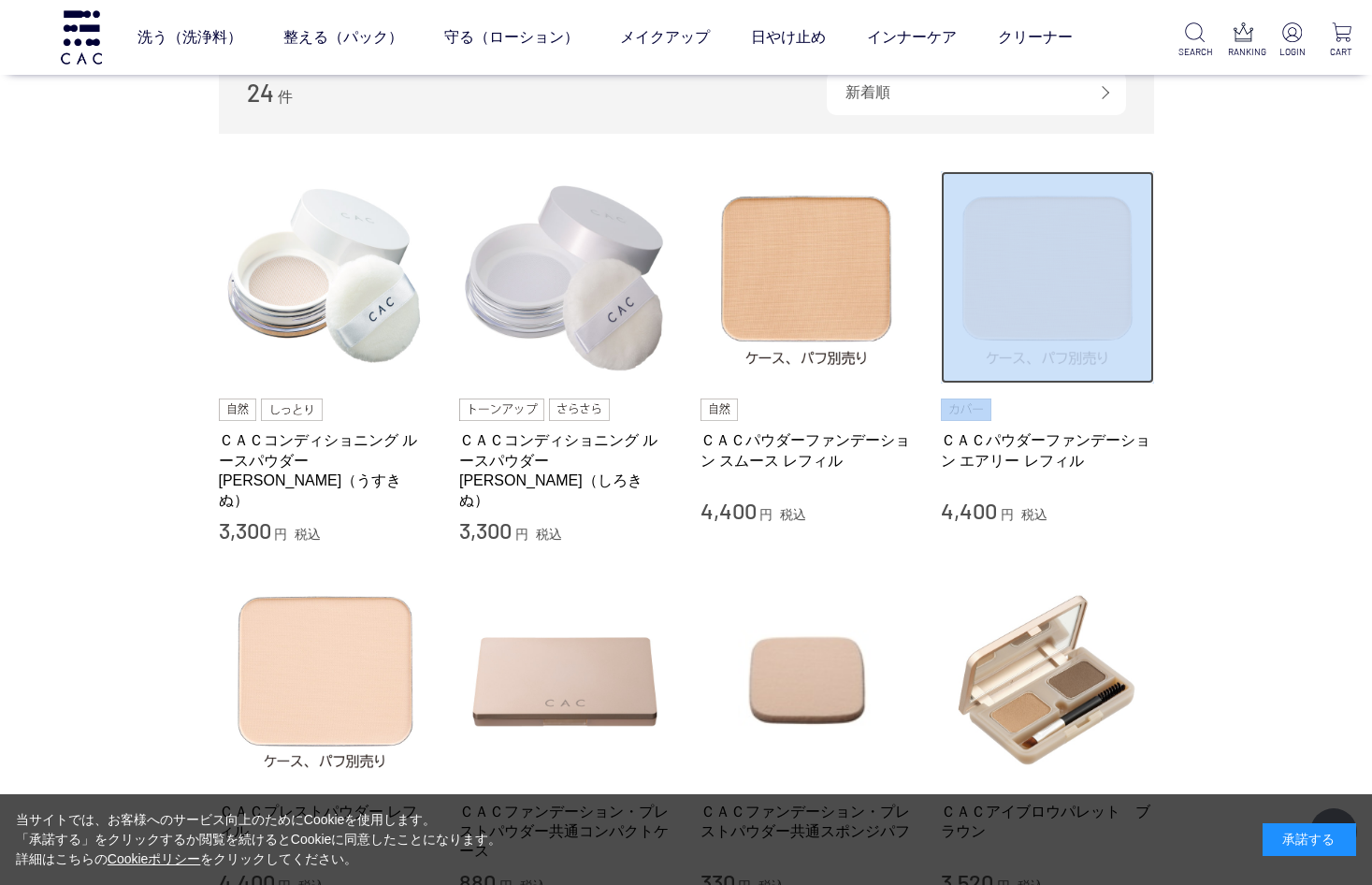
click at [1142, 362] on img at bounding box center [1047, 278] width 214 height 214
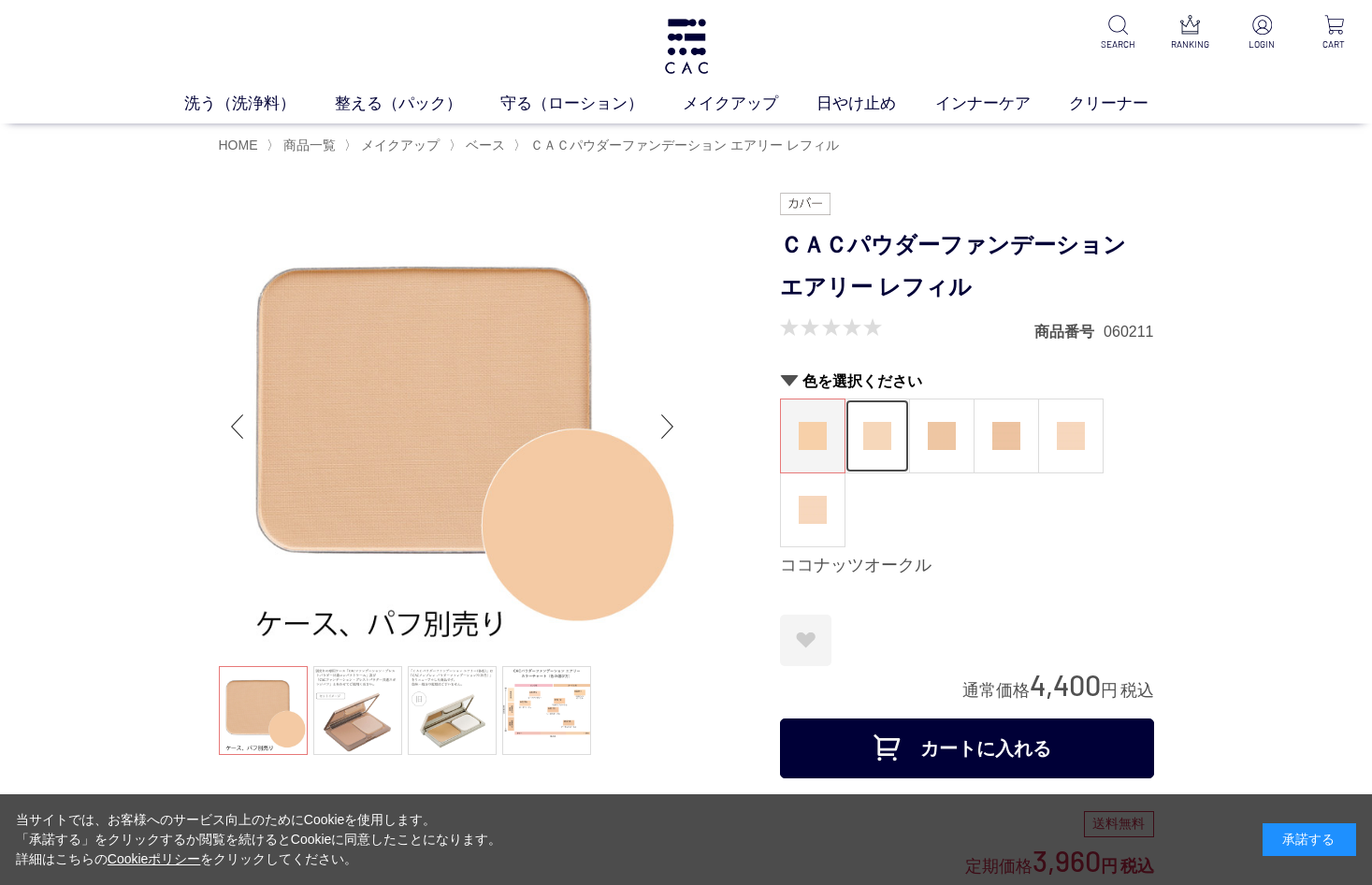
click at [867, 425] on img at bounding box center [877, 436] width 28 height 28
click at [865, 424] on img at bounding box center [877, 436] width 28 height 28
click at [823, 450] on figure at bounding box center [813, 436] width 64 height 73
click at [941, 435] on img at bounding box center [942, 436] width 28 height 28
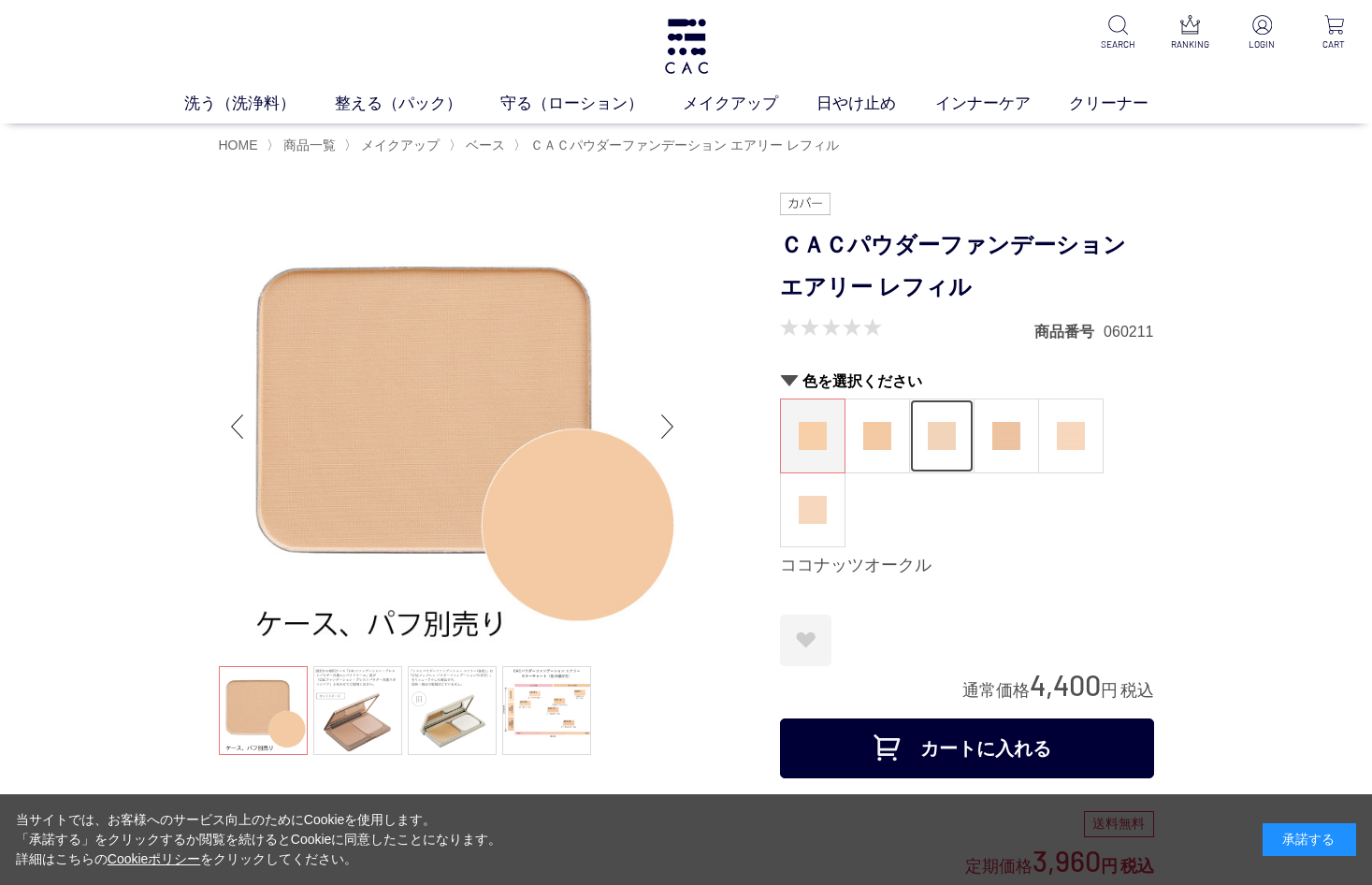
click at [941, 435] on img at bounding box center [942, 436] width 28 height 28
drag, startPoint x: 0, startPoint y: 0, endPoint x: 1010, endPoint y: 442, distance: 1102.5
click at [1010, 442] on img at bounding box center [1007, 436] width 28 height 28
drag, startPoint x: 0, startPoint y: 0, endPoint x: 1071, endPoint y: 435, distance: 1156.0
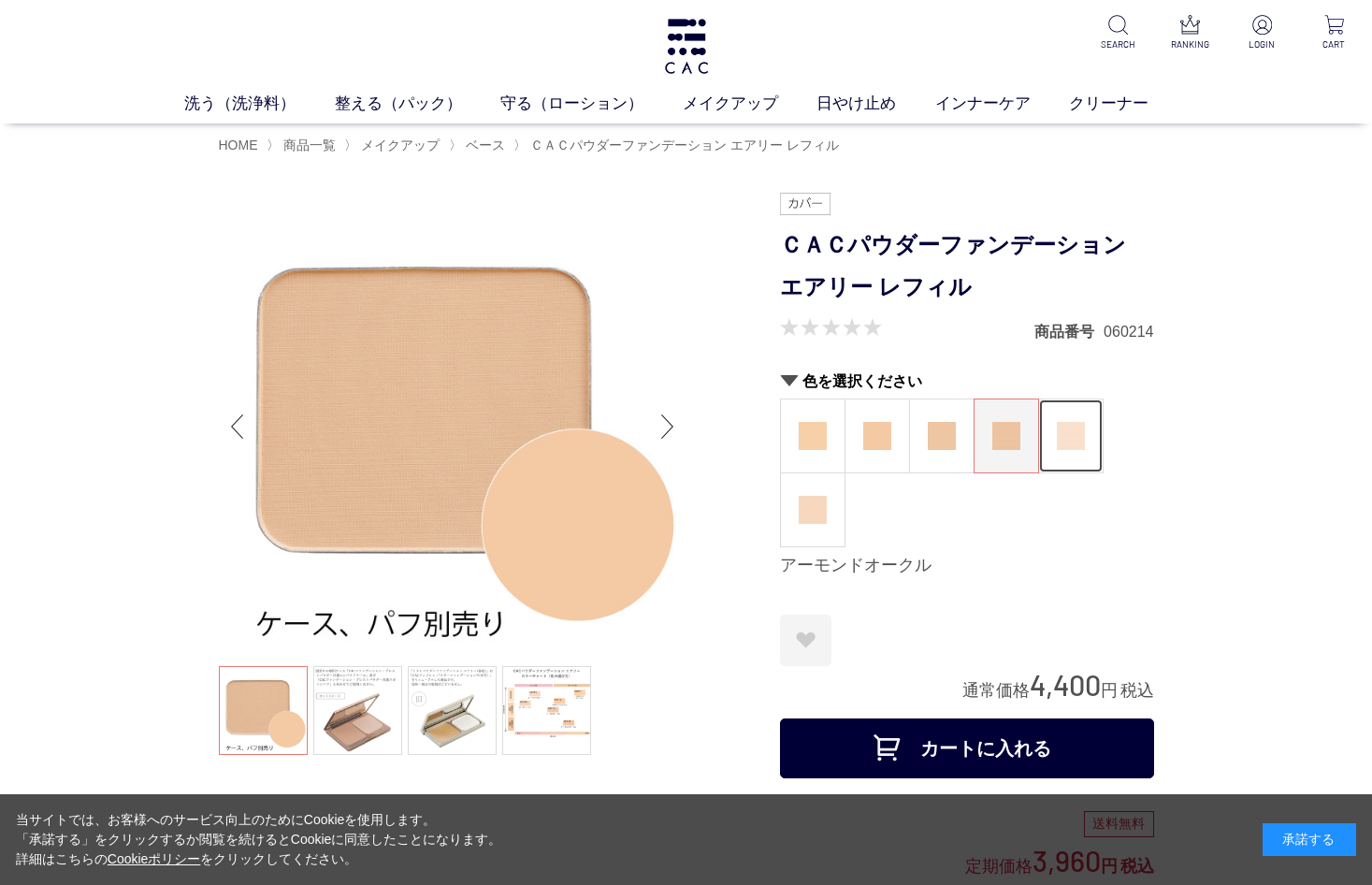
click at [1071, 435] on img at bounding box center [1070, 436] width 28 height 28
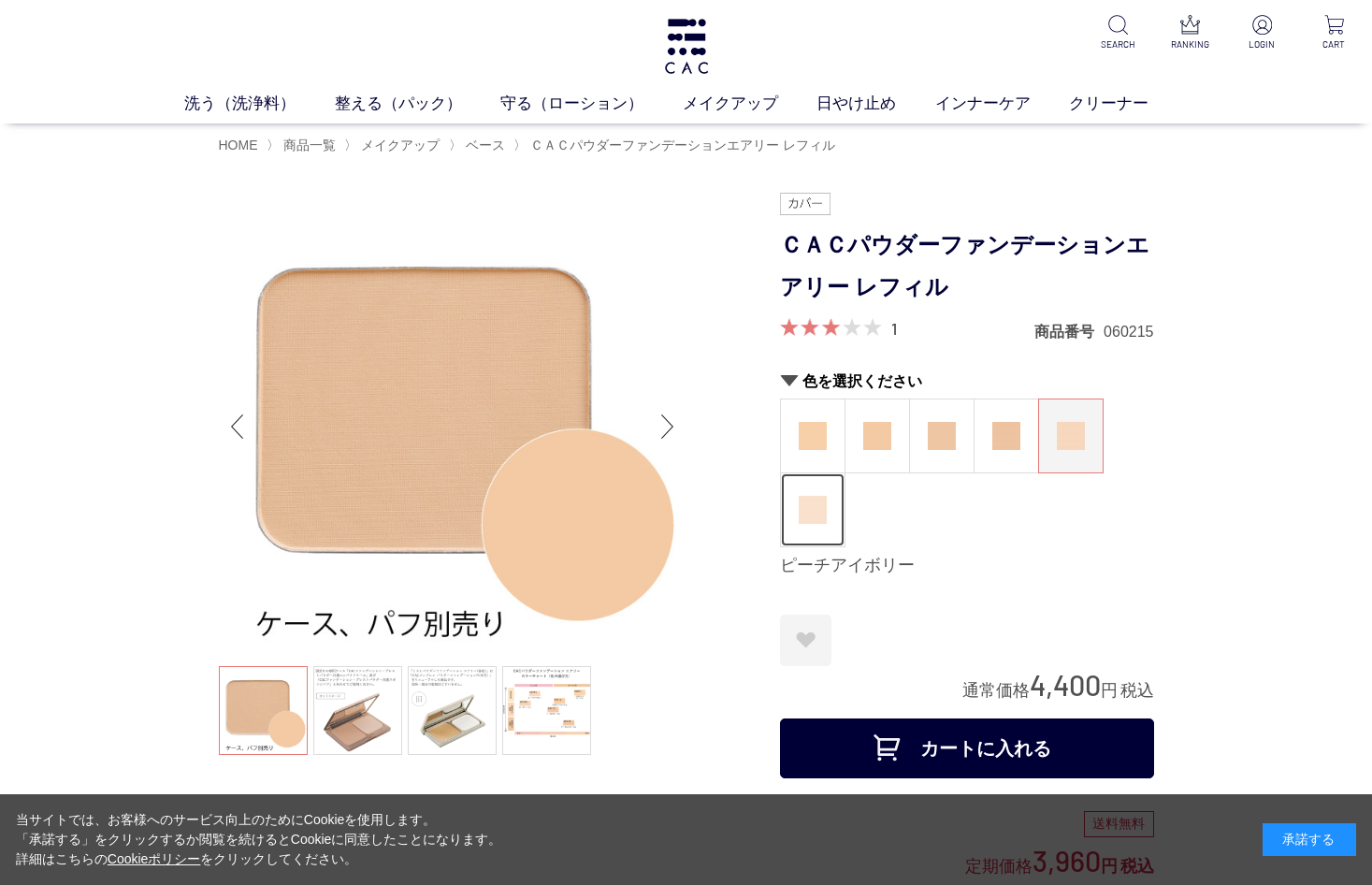
click at [818, 514] on img at bounding box center [813, 509] width 28 height 28
click at [816, 513] on img at bounding box center [813, 509] width 28 height 28
click at [1075, 434] on img at bounding box center [1070, 436] width 28 height 28
click at [799, 517] on img at bounding box center [813, 509] width 28 height 28
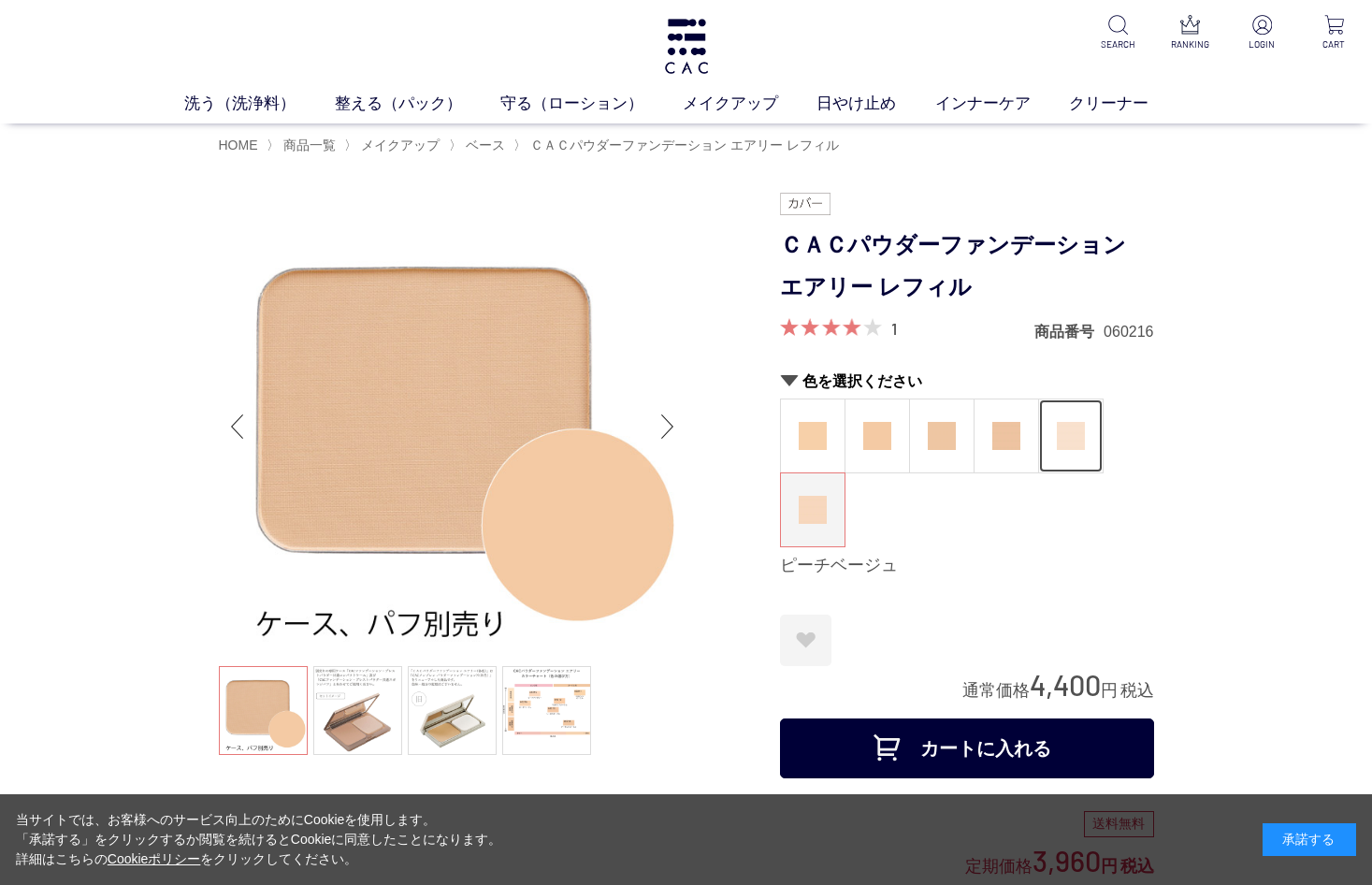
click at [1063, 433] on img at bounding box center [1070, 436] width 28 height 28
click at [1062, 430] on img at bounding box center [1070, 436] width 28 height 28
drag, startPoint x: 1002, startPoint y: 506, endPoint x: 986, endPoint y: 498, distance: 17.9
click at [999, 506] on div "ココナッツオークル マカダミアオークル ヘーゼルオークル アーモンドオークル ピーチアイボリー ピーチベージュ" at bounding box center [967, 472] width 374 height 149
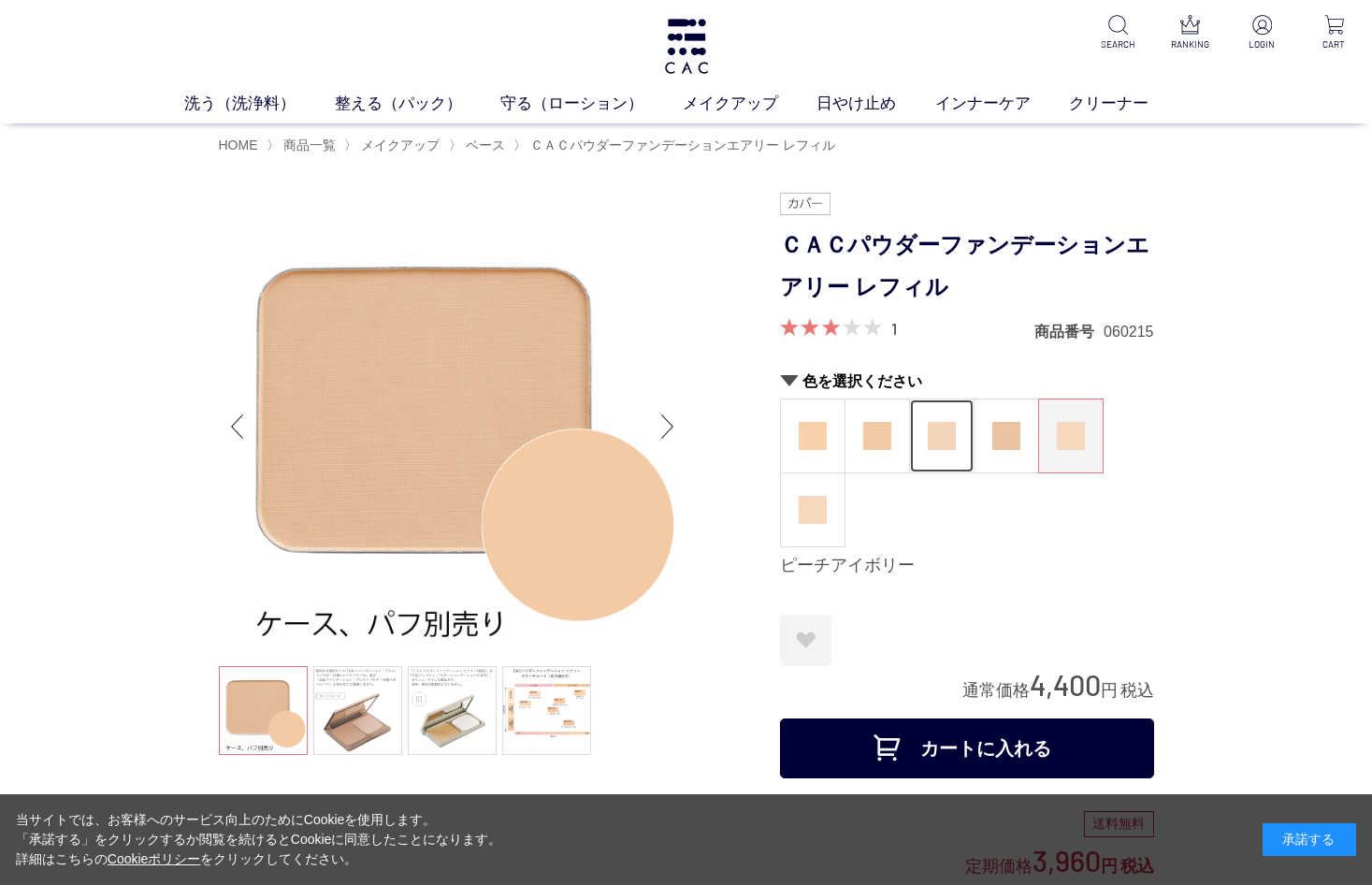
click at [948, 429] on img at bounding box center [942, 436] width 28 height 28
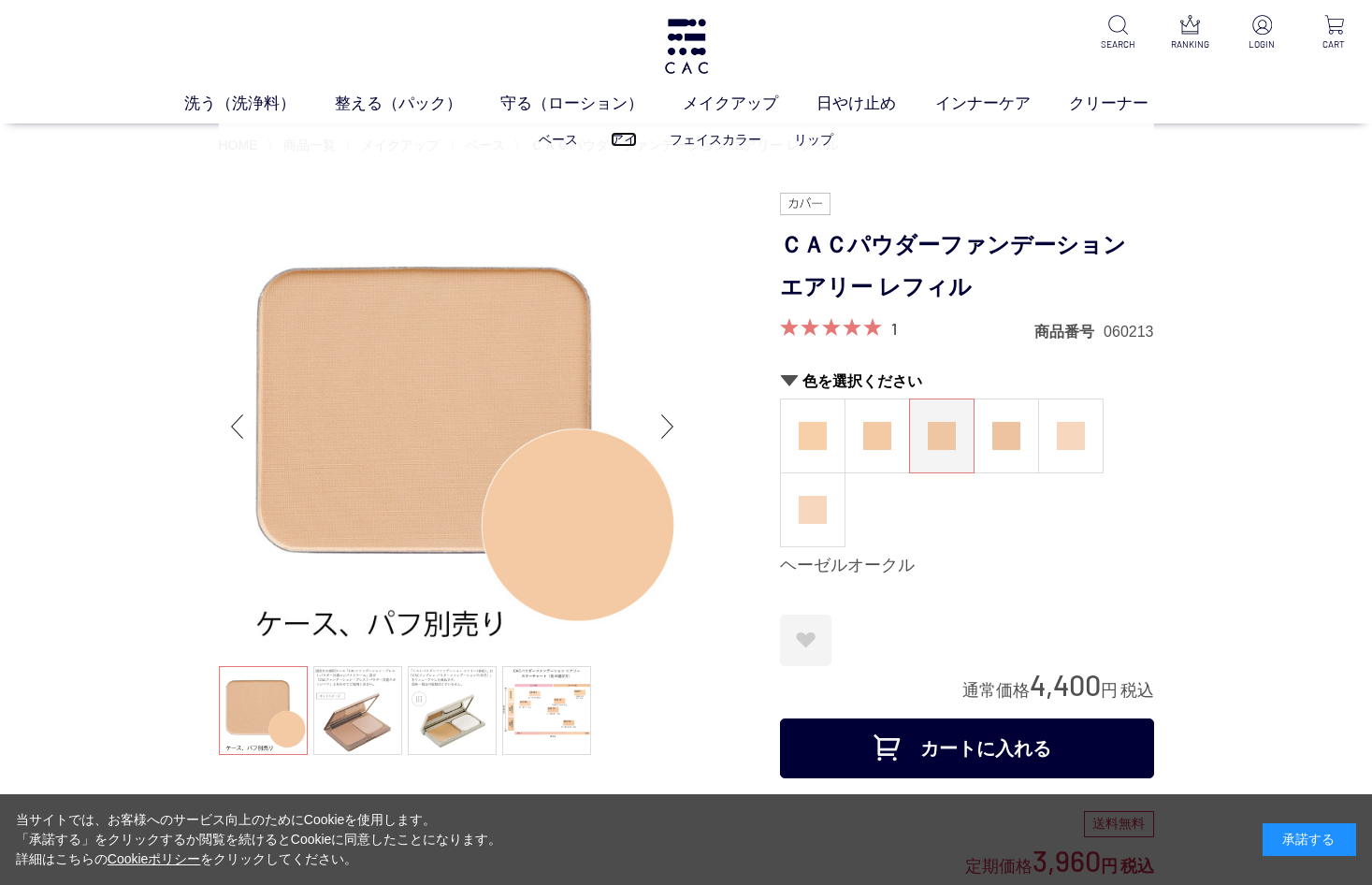
click at [612, 135] on link "アイ" at bounding box center [624, 139] width 26 height 15
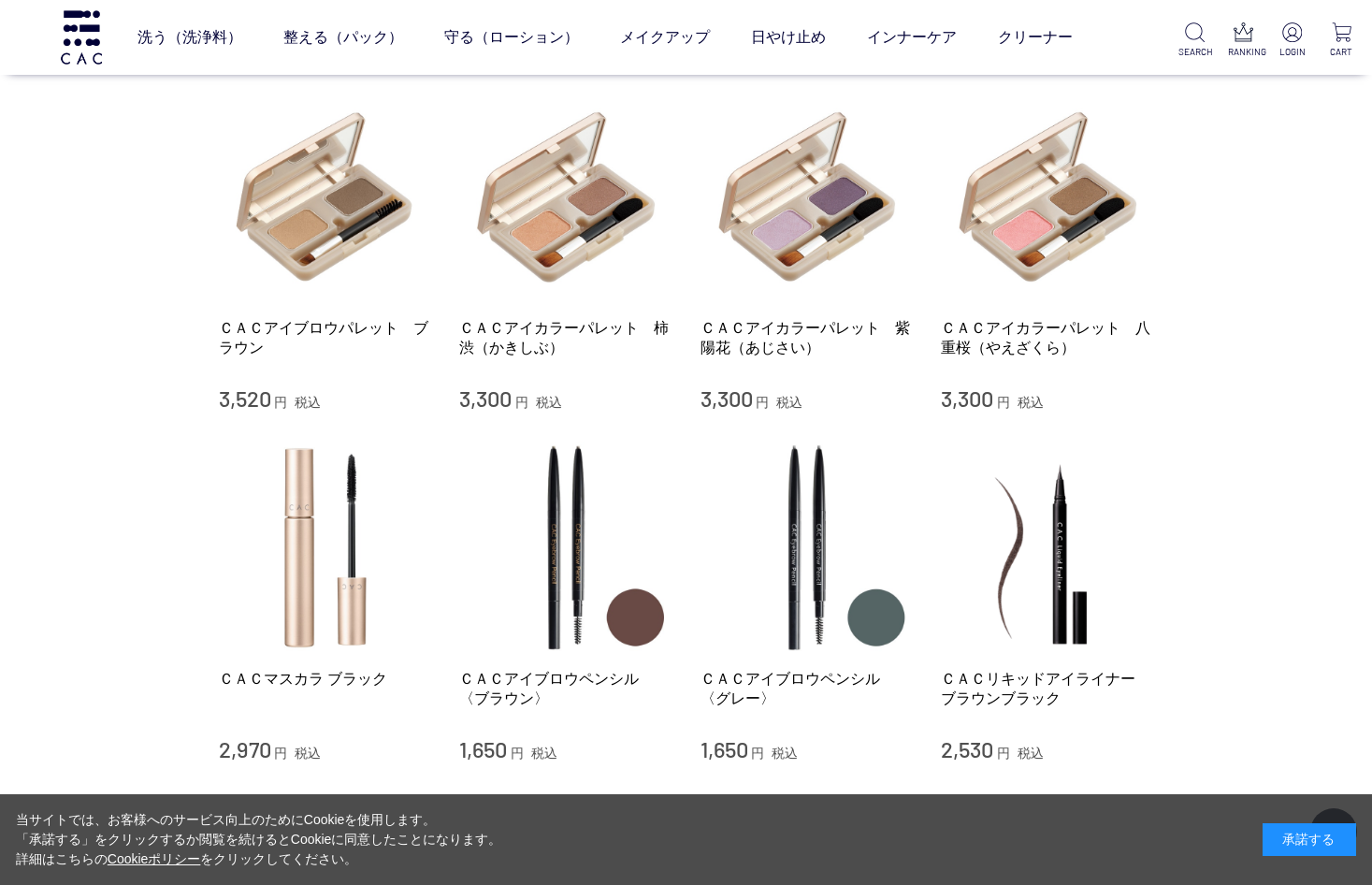
scroll to position [161, 0]
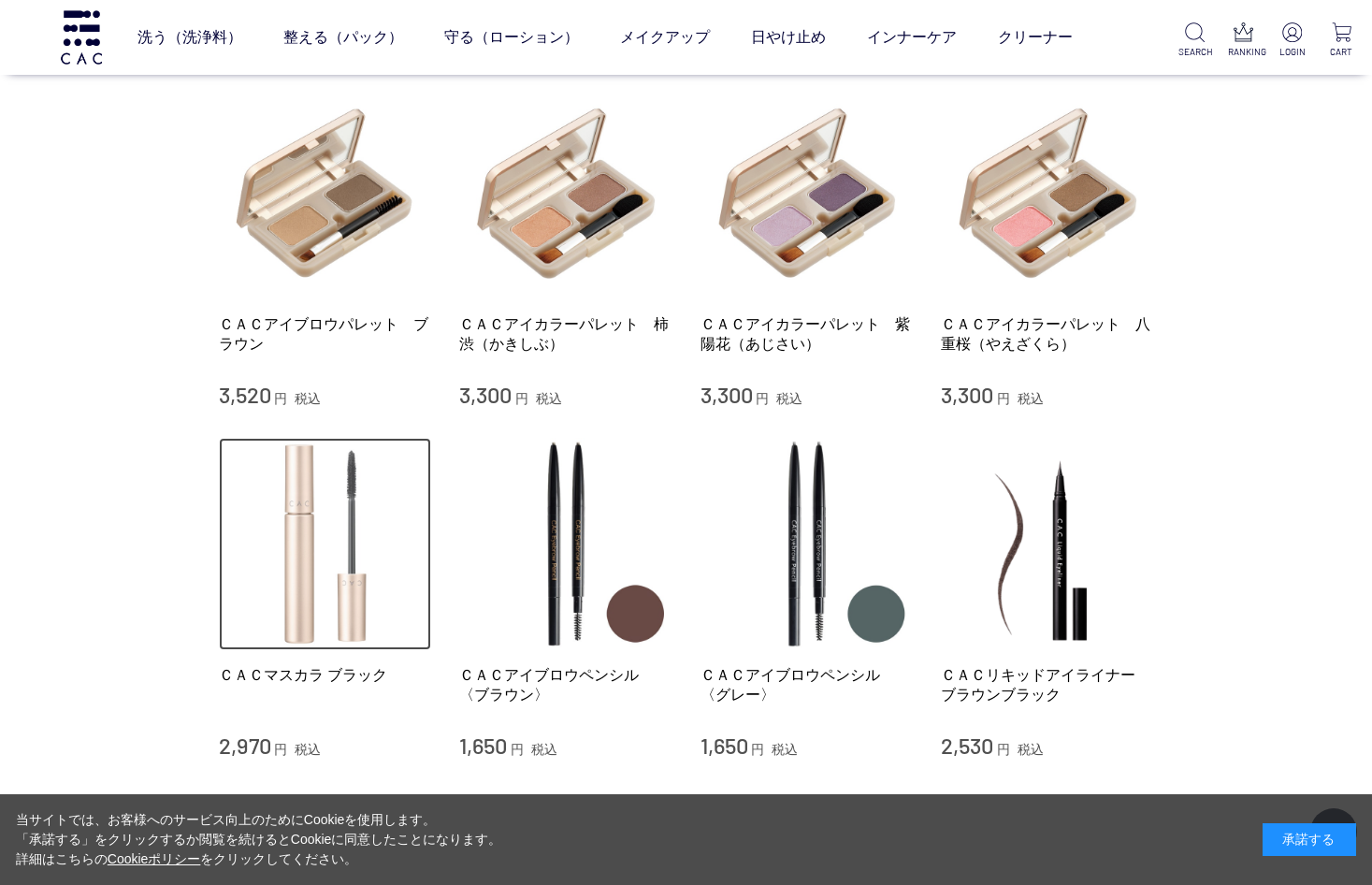
click at [316, 520] on img at bounding box center [326, 544] width 214 height 214
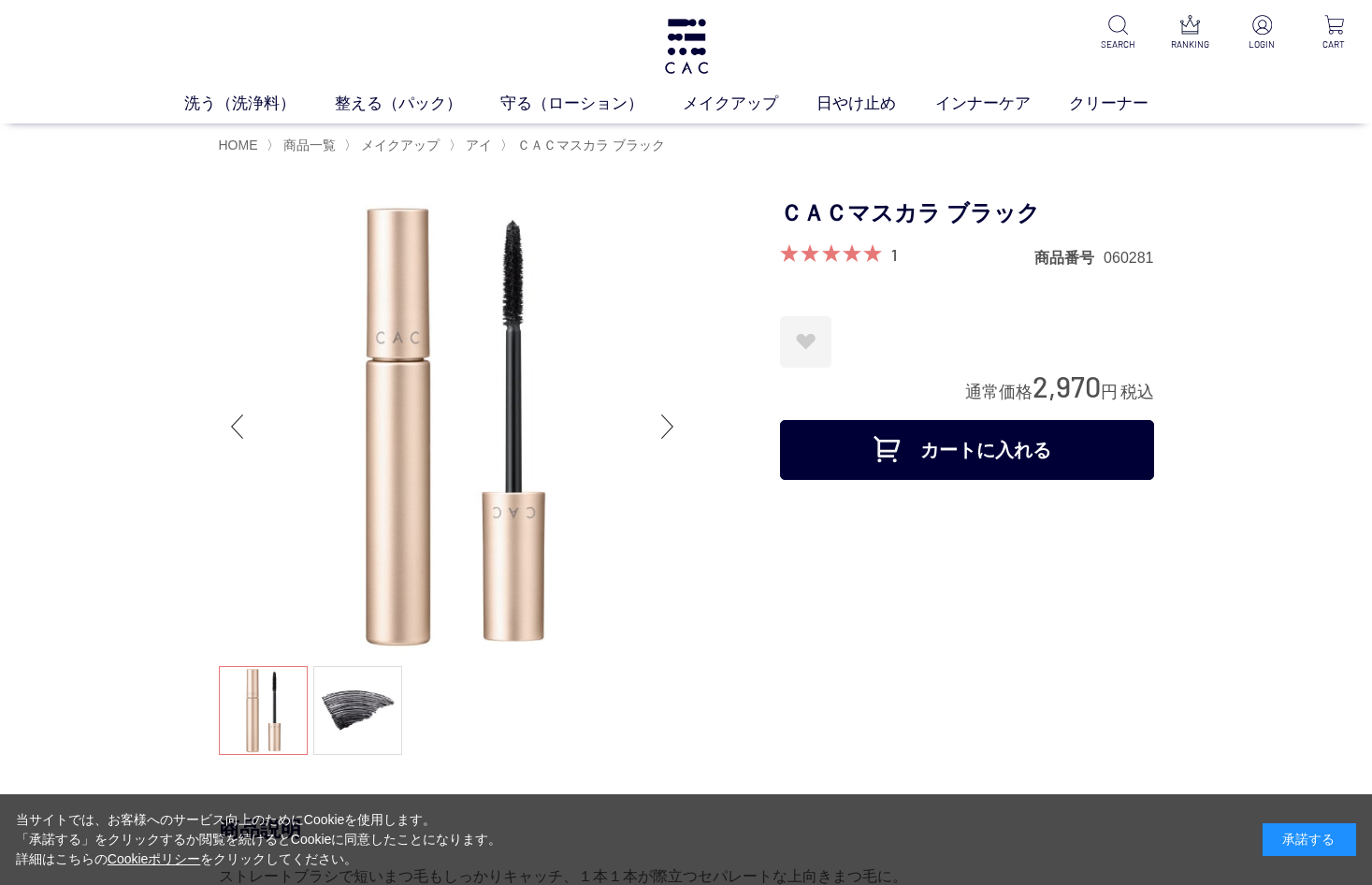
click at [680, 417] on div "Next slide" at bounding box center [667, 427] width 37 height 75
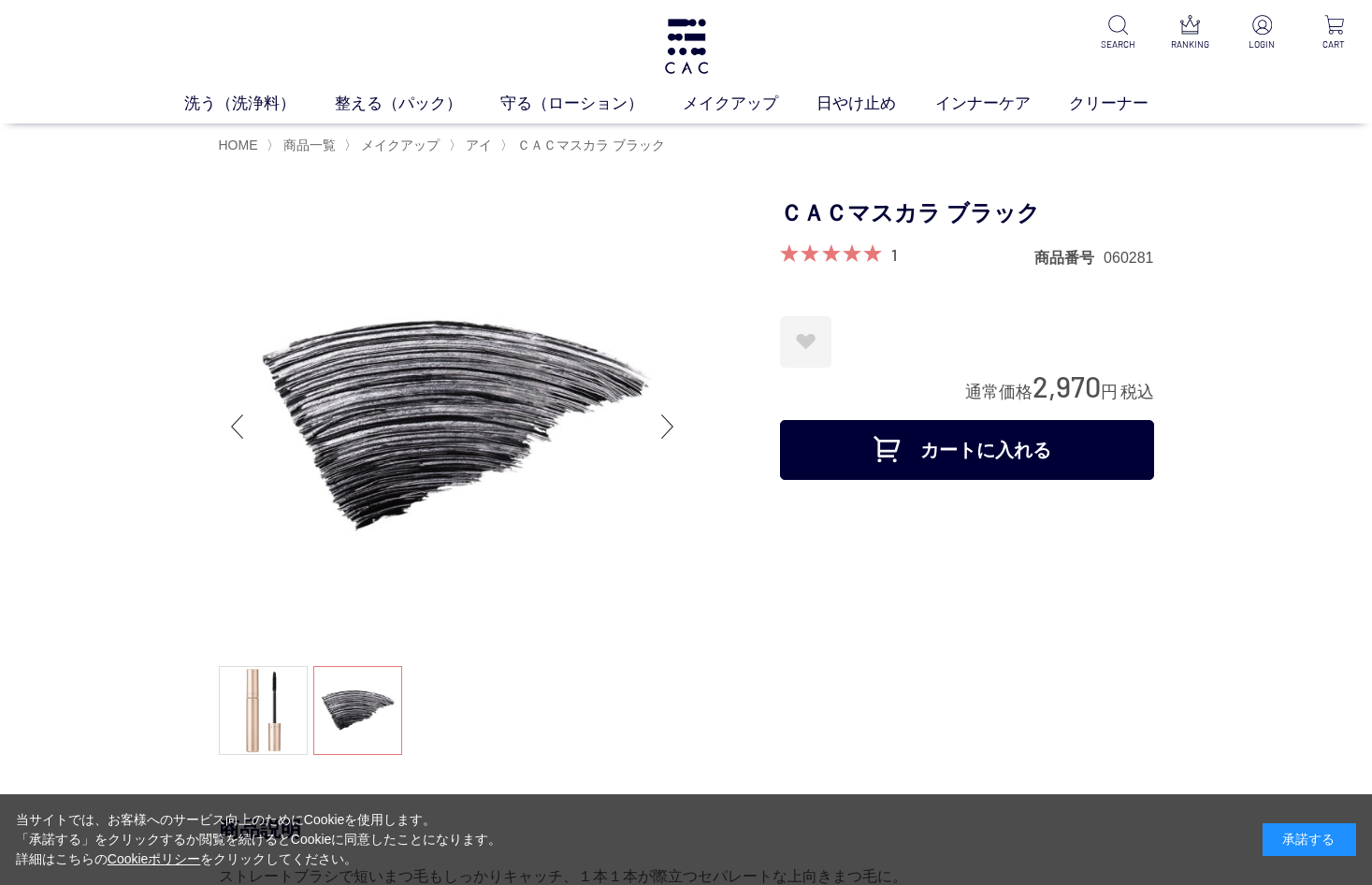
click at [664, 427] on div "Next slide" at bounding box center [667, 427] width 37 height 75
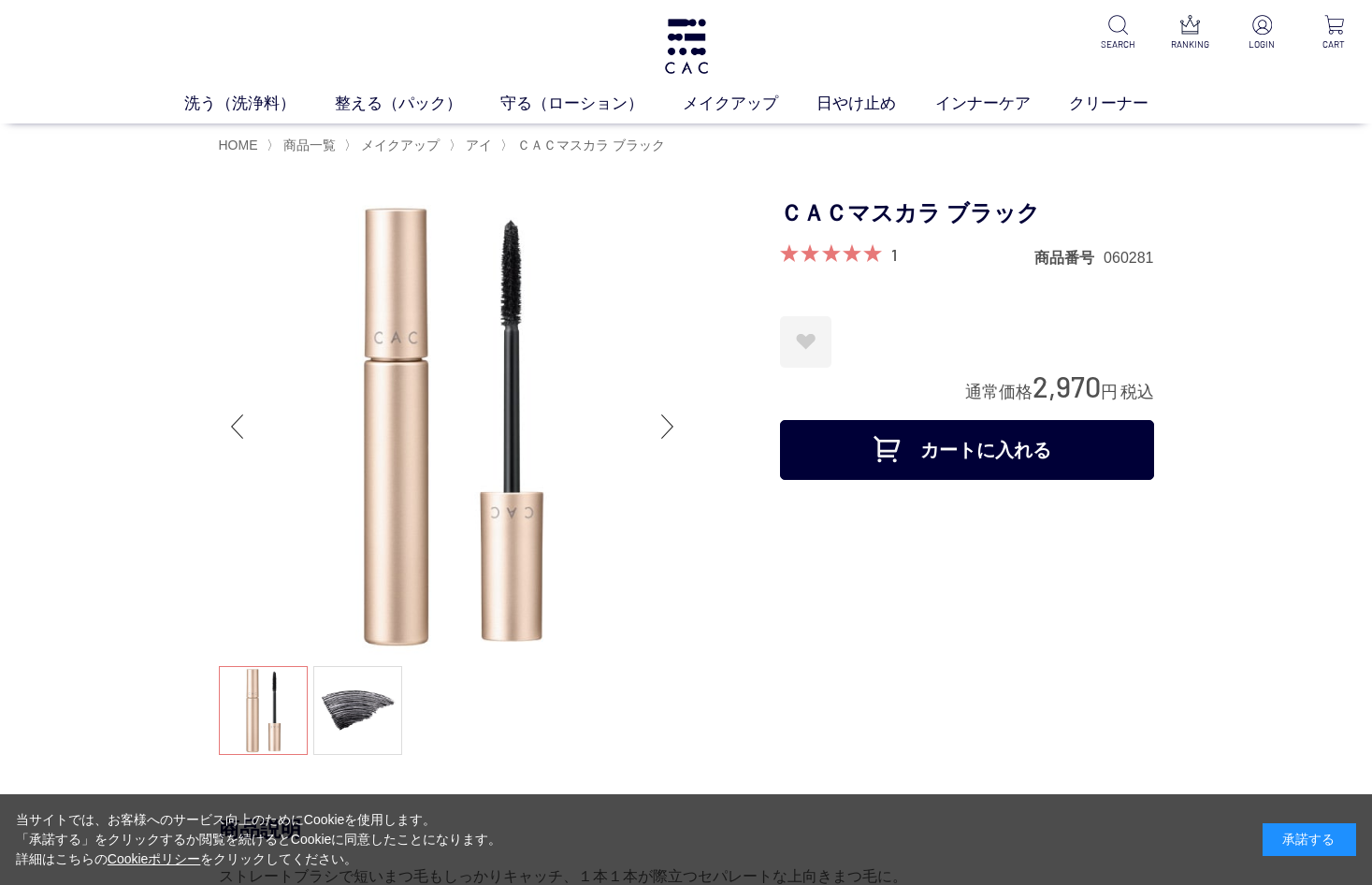
click at [663, 425] on div "Next slide" at bounding box center [667, 427] width 37 height 75
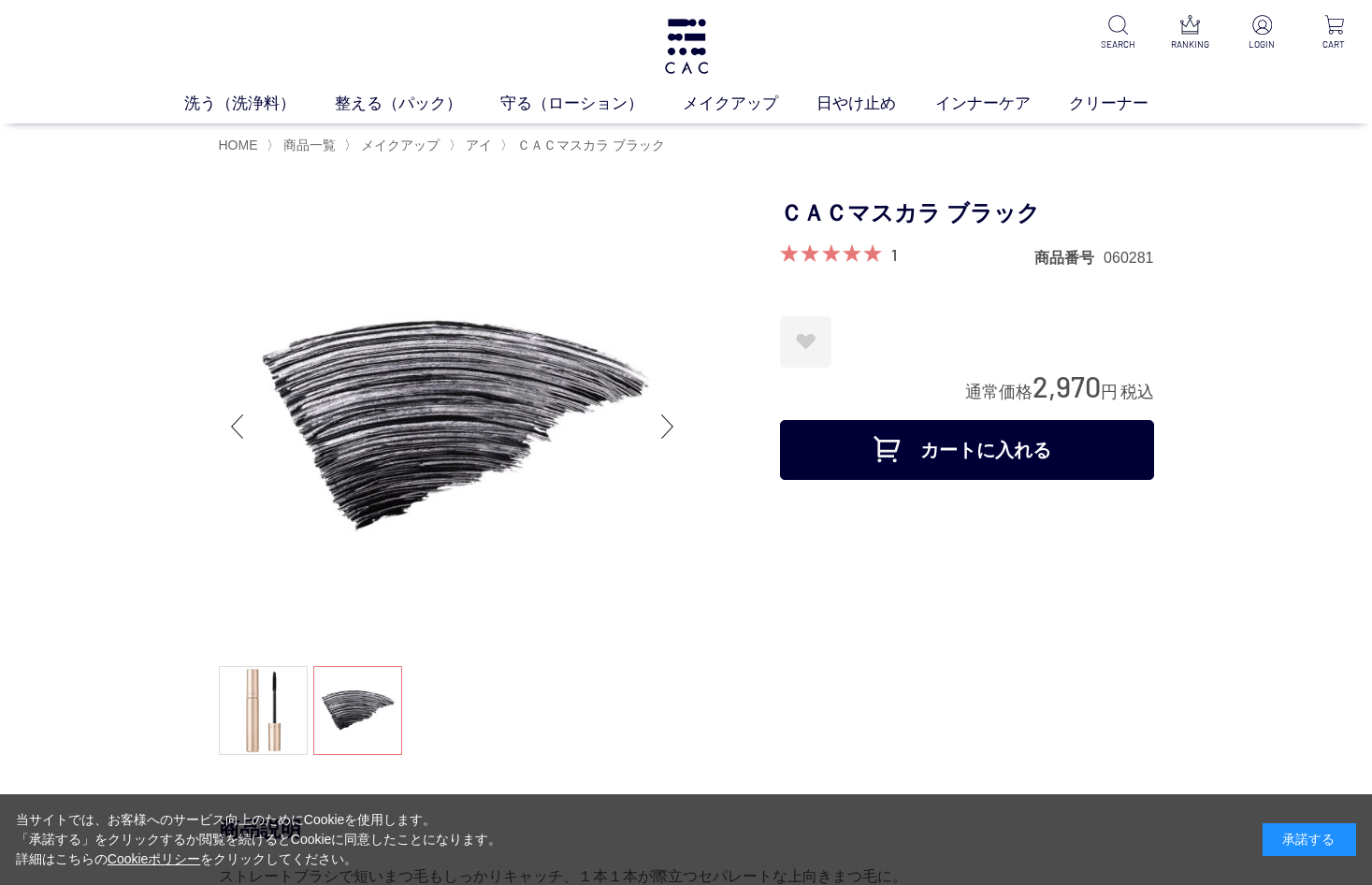
click at [663, 422] on div "Next slide" at bounding box center [667, 427] width 37 height 75
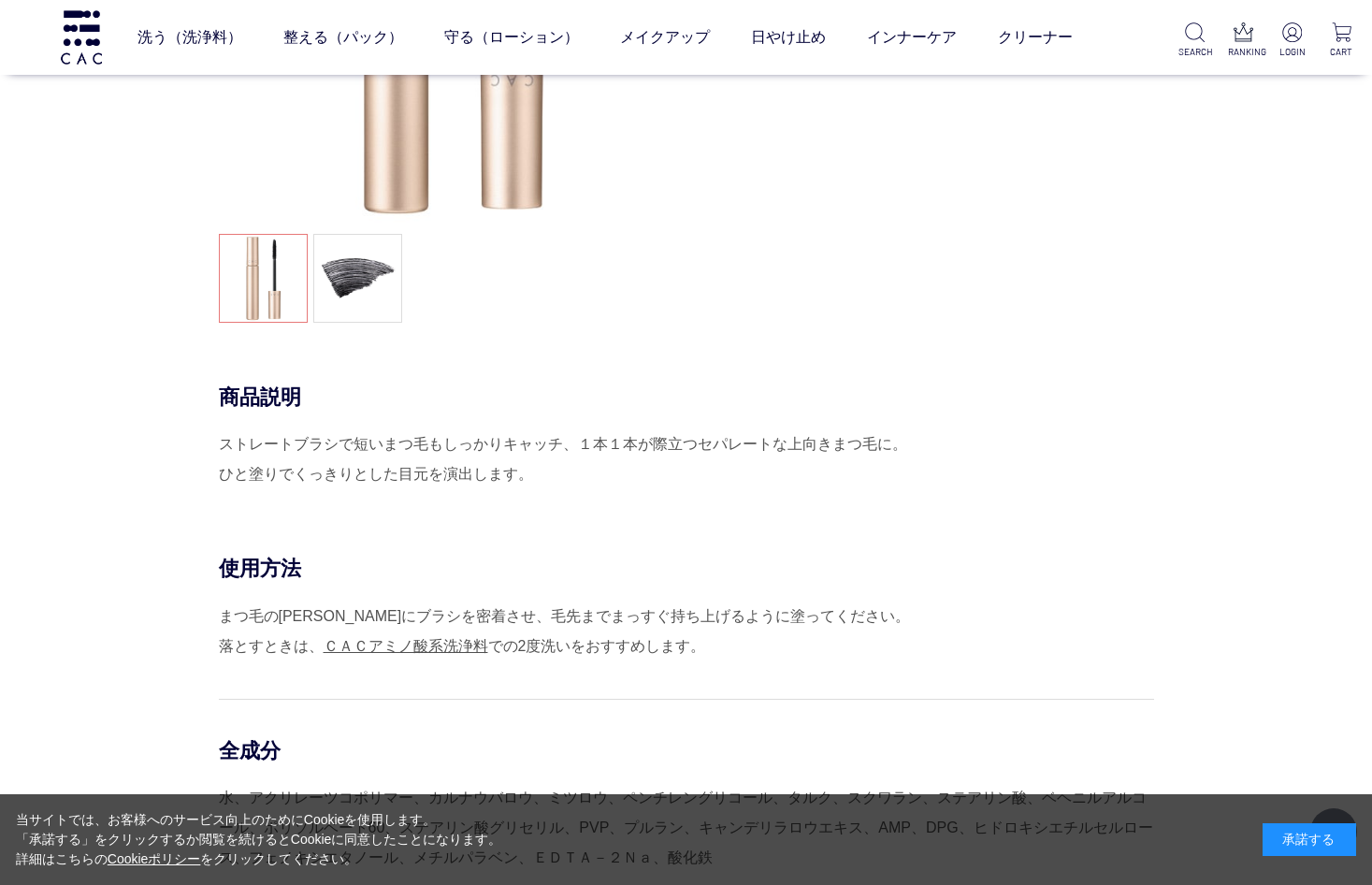
scroll to position [327, 0]
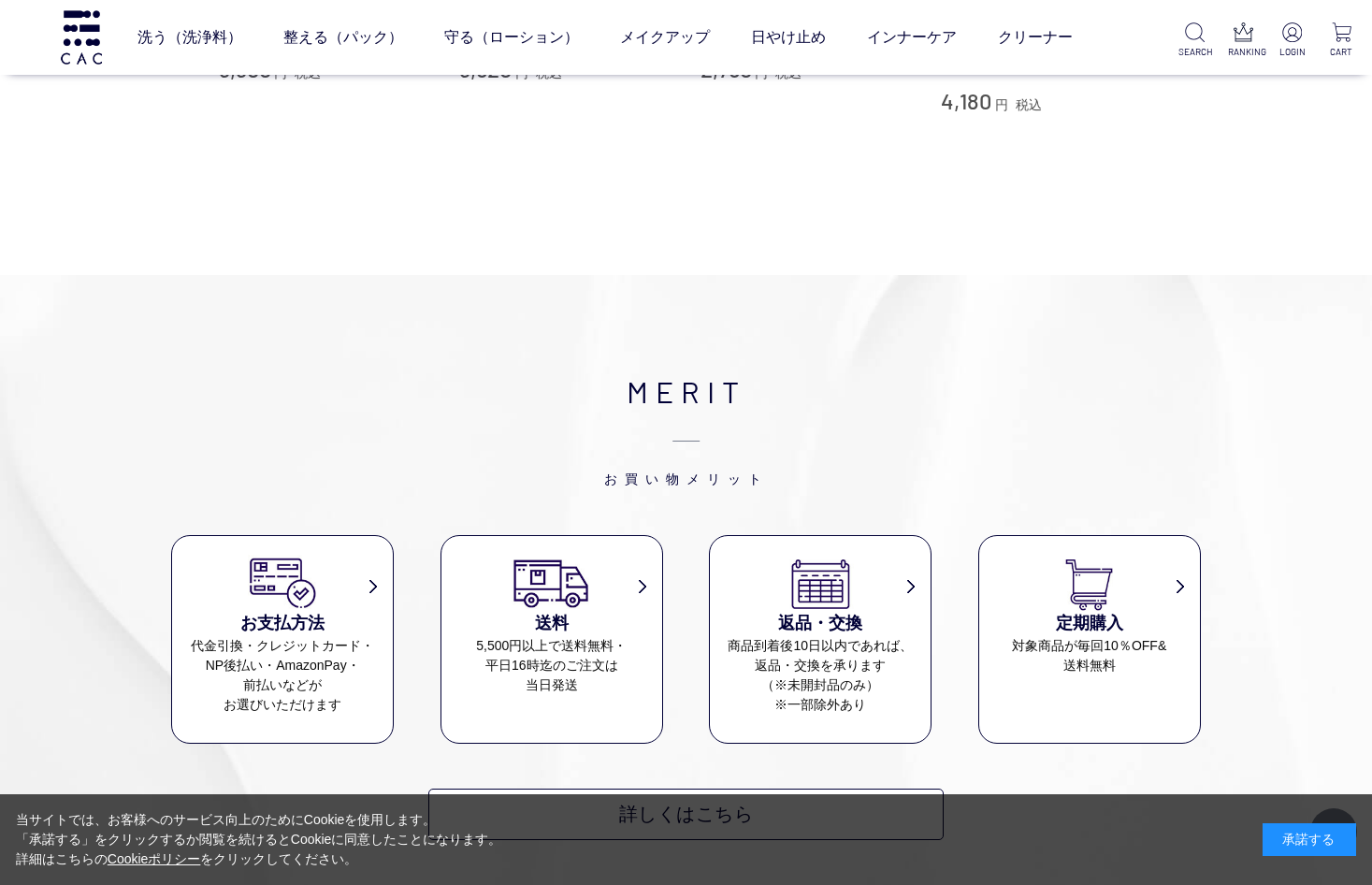
scroll to position [3290, 0]
